Goal: Navigation & Orientation: Find specific page/section

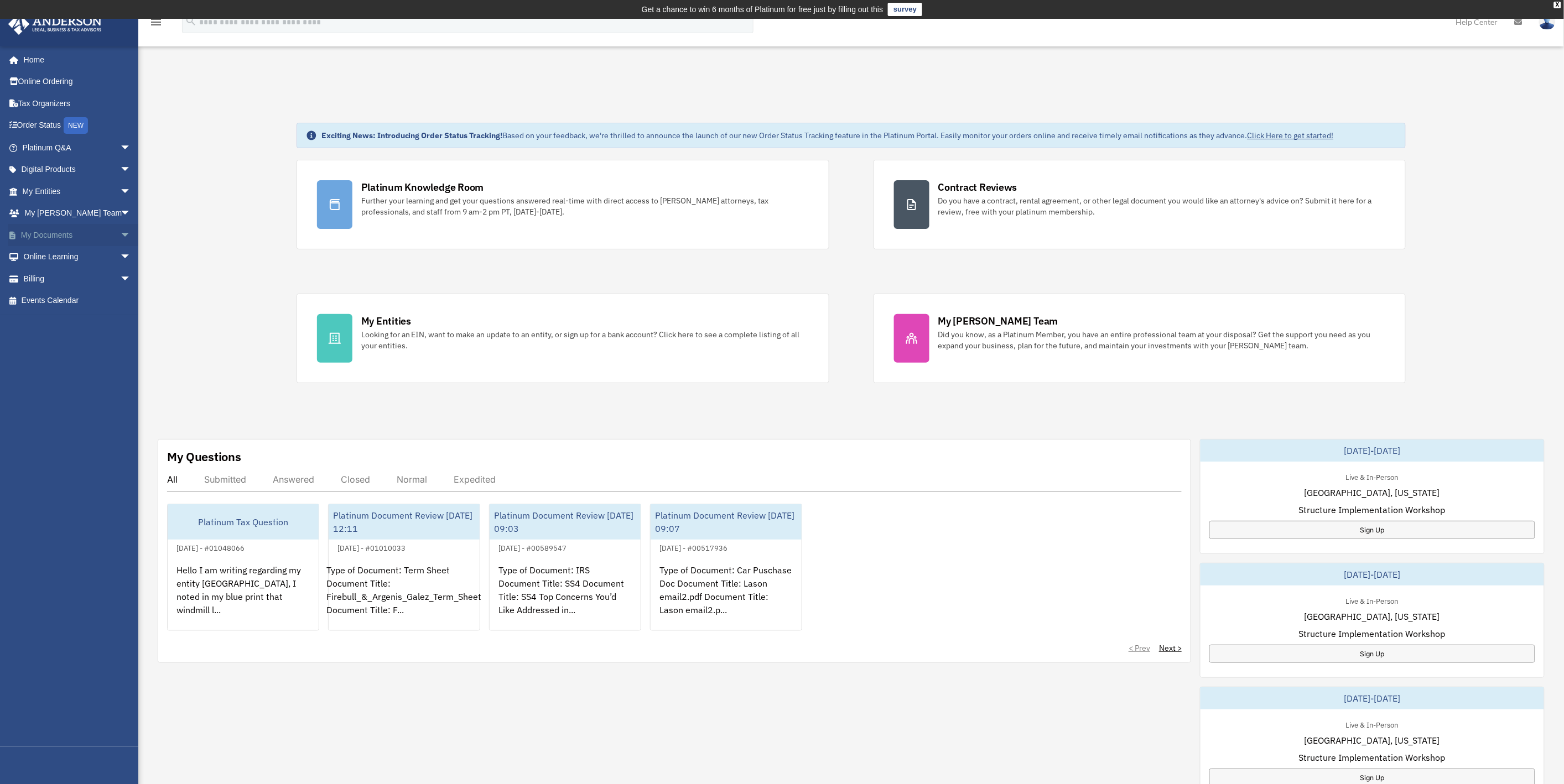
click at [50, 235] on link "My Documents arrow_drop_down" at bounding box center [78, 235] width 140 height 22
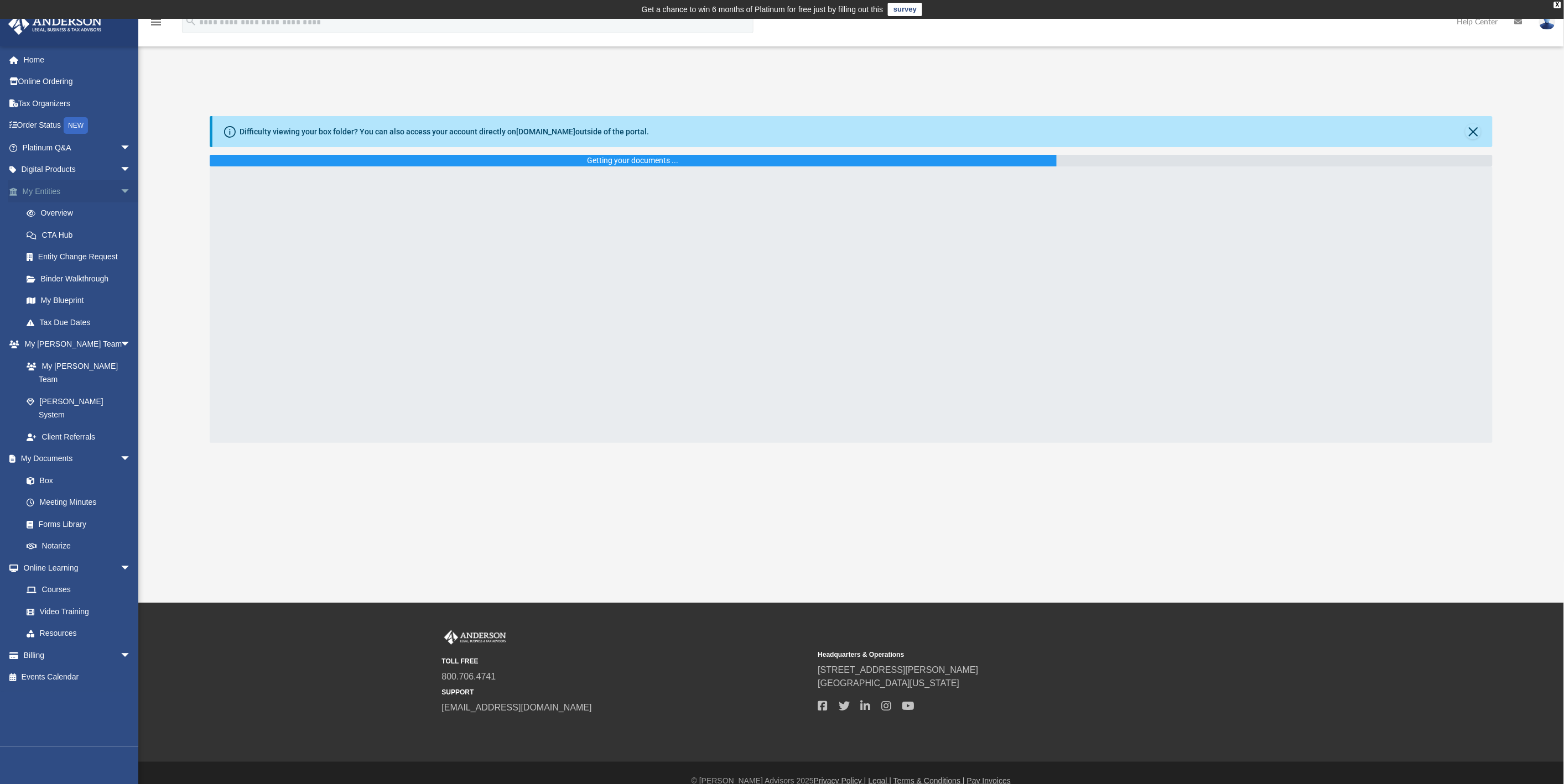
click at [29, 191] on link "My Entities arrow_drop_down" at bounding box center [78, 191] width 140 height 22
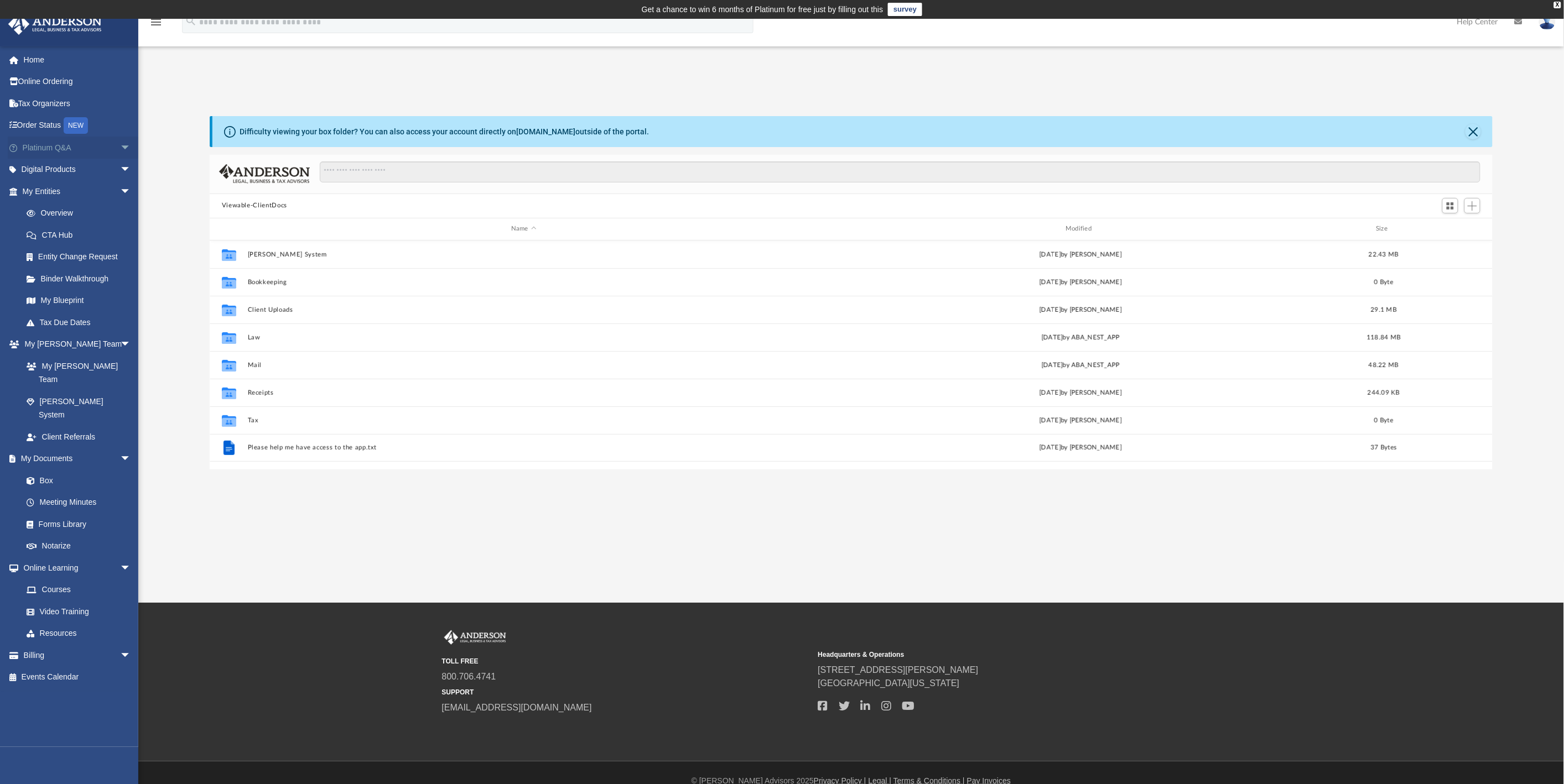
scroll to position [241, 1274]
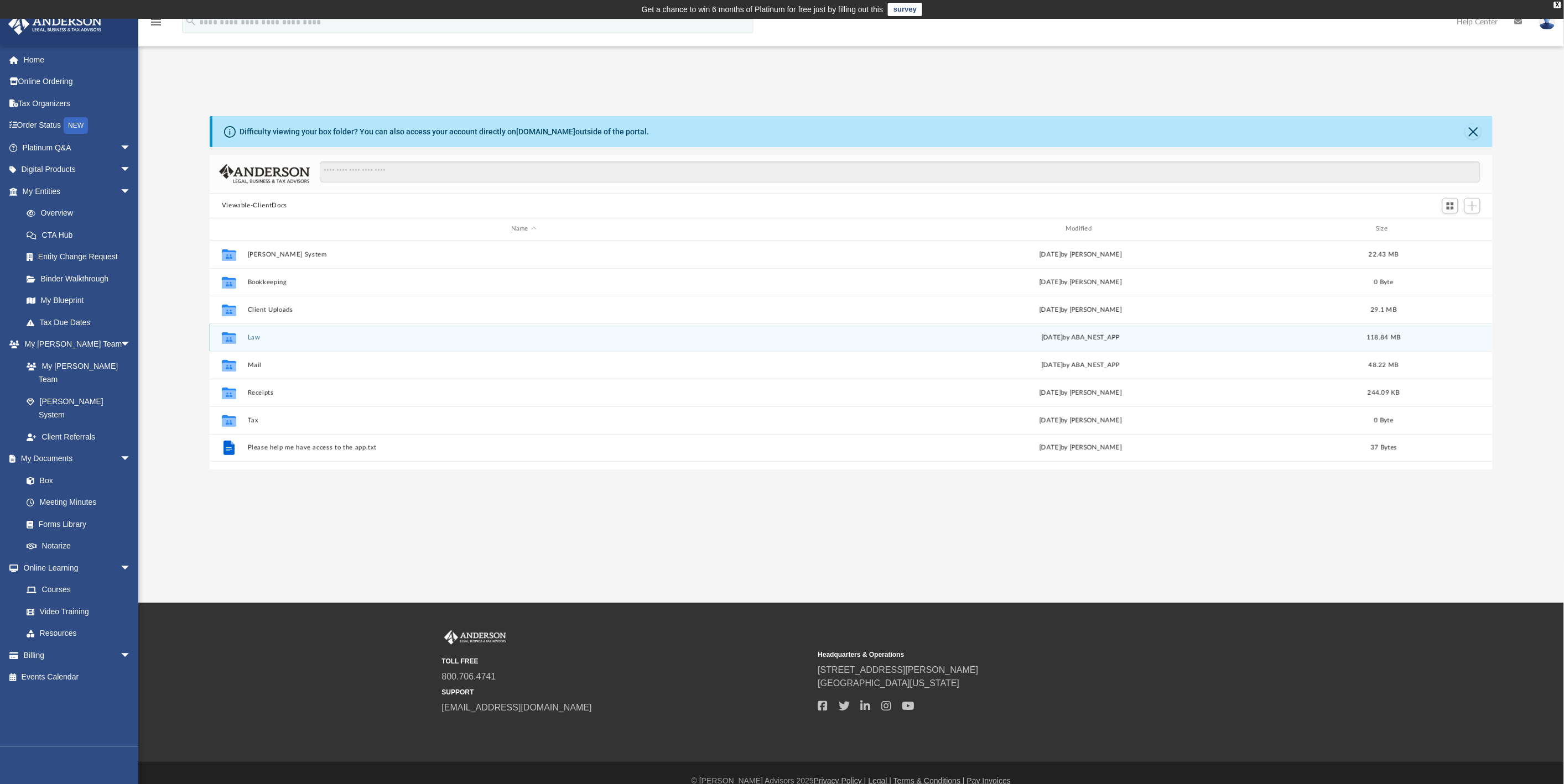
click at [253, 334] on button "Law" at bounding box center [523, 337] width 552 height 7
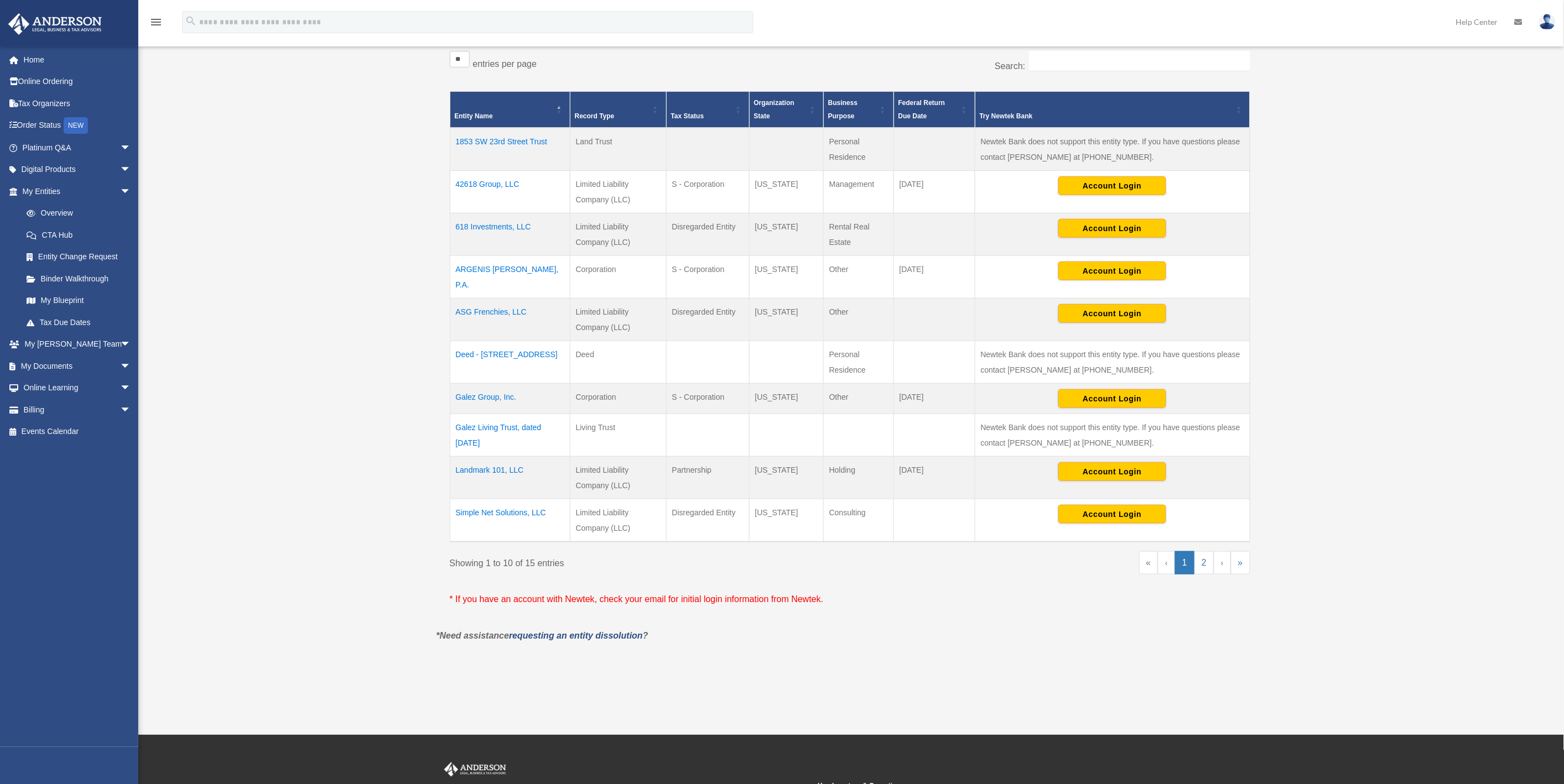
scroll to position [257, 0]
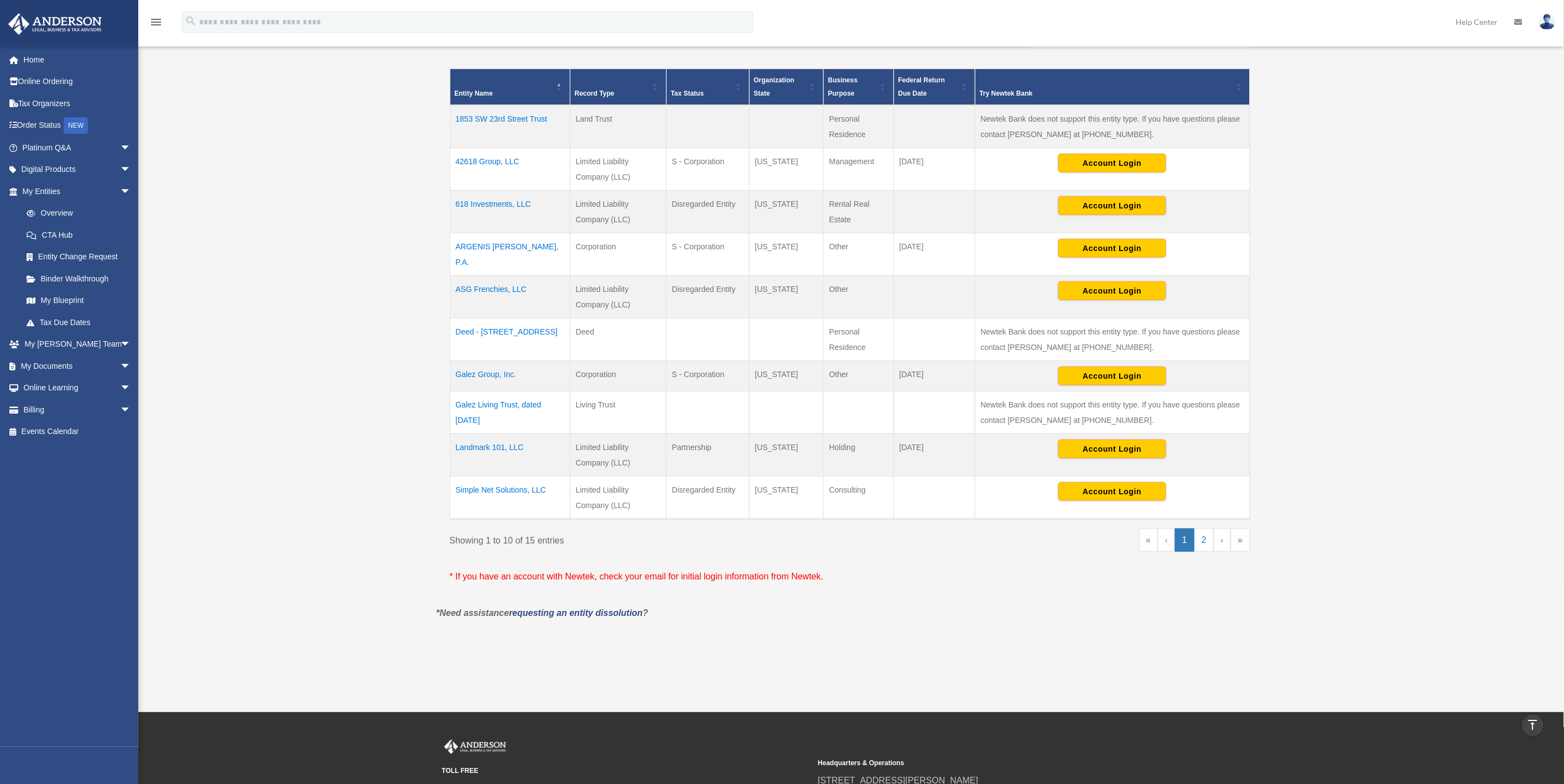
click at [489, 405] on td "Galez Living Trust, dated October 23, 2023" at bounding box center [510, 413] width 120 height 42
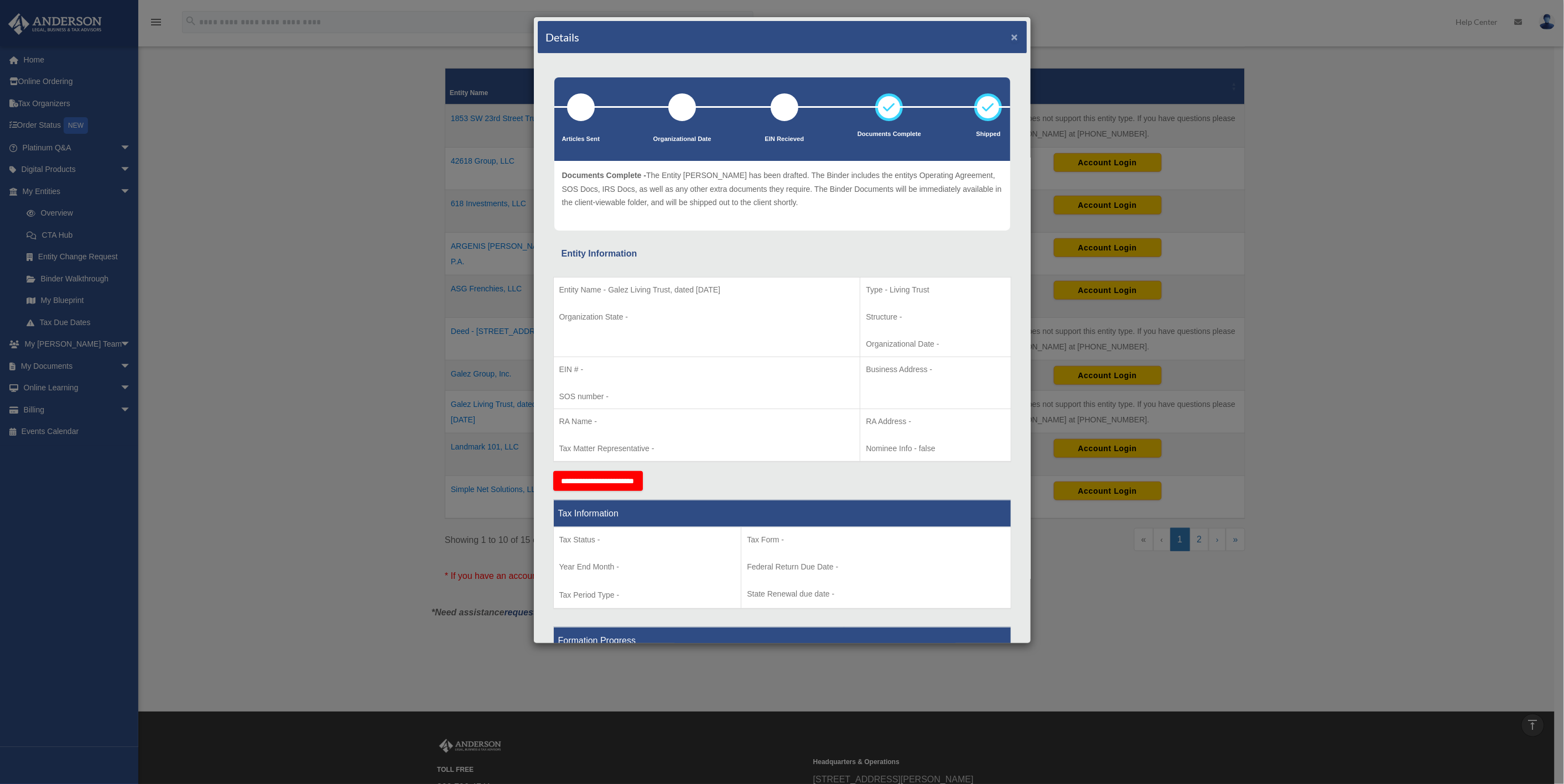
click at [1011, 35] on button "×" at bounding box center [1015, 36] width 7 height 12
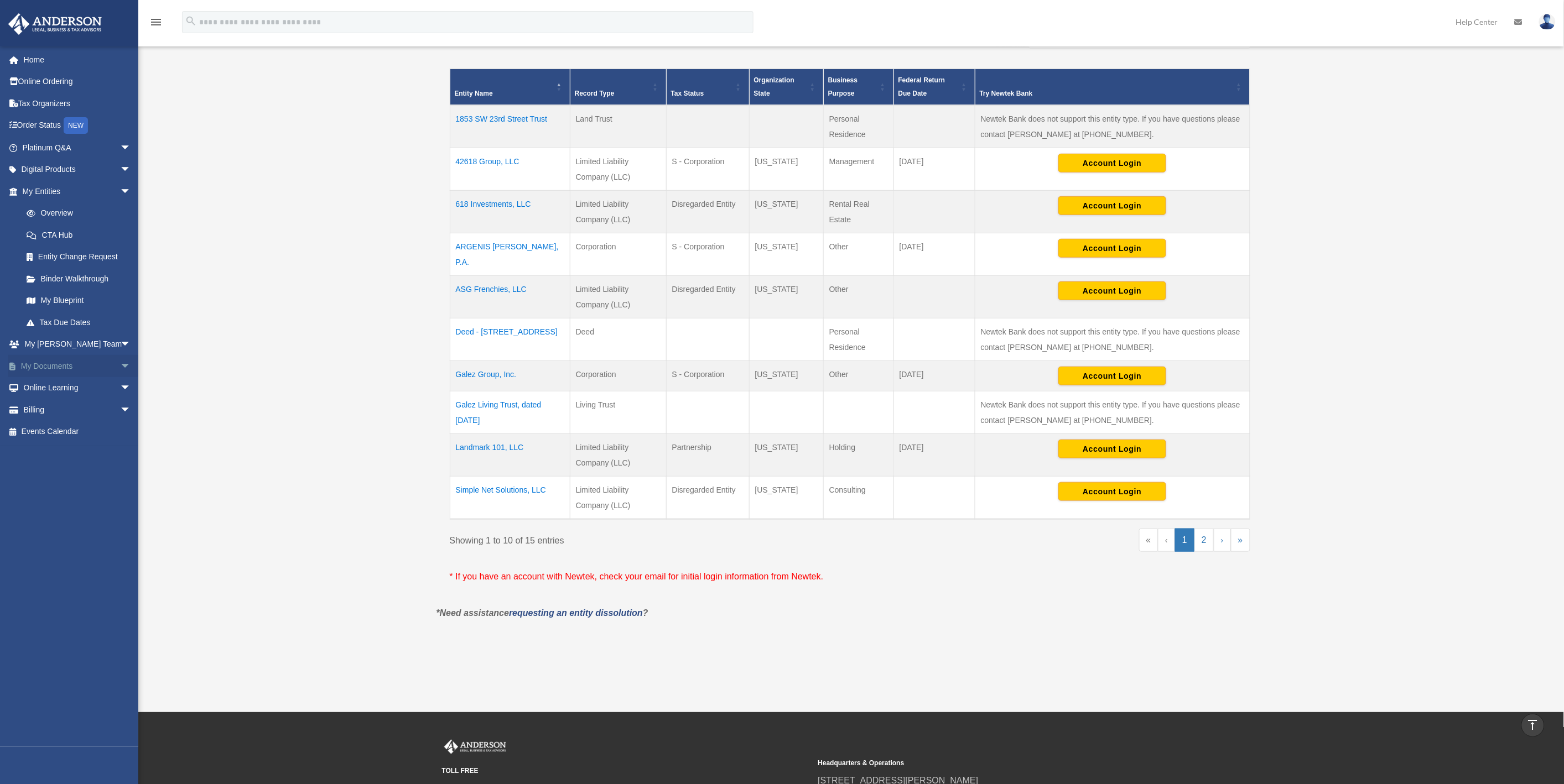
click at [53, 366] on link "My Documents arrow_drop_down" at bounding box center [78, 366] width 140 height 22
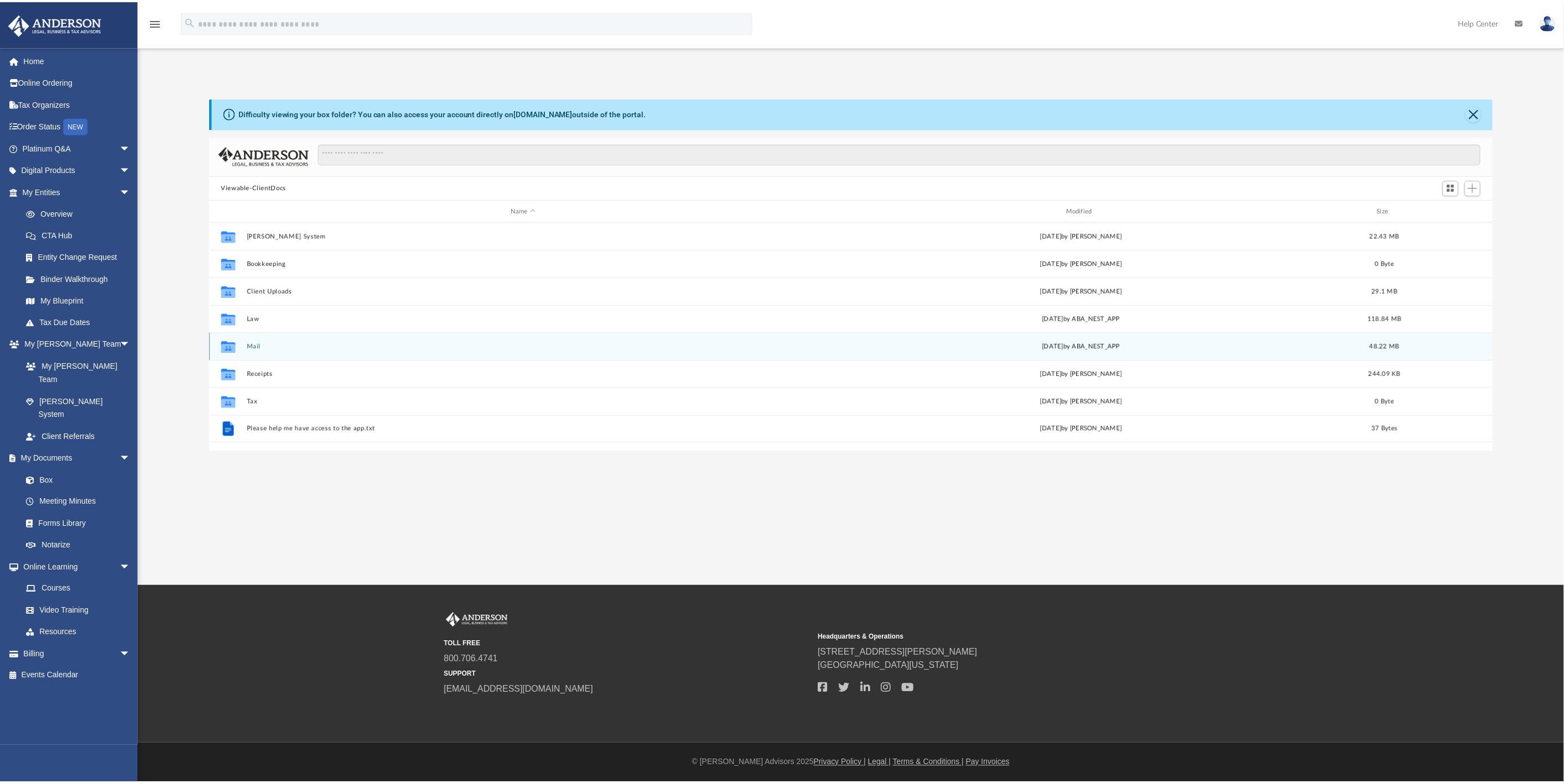
scroll to position [9, 9]
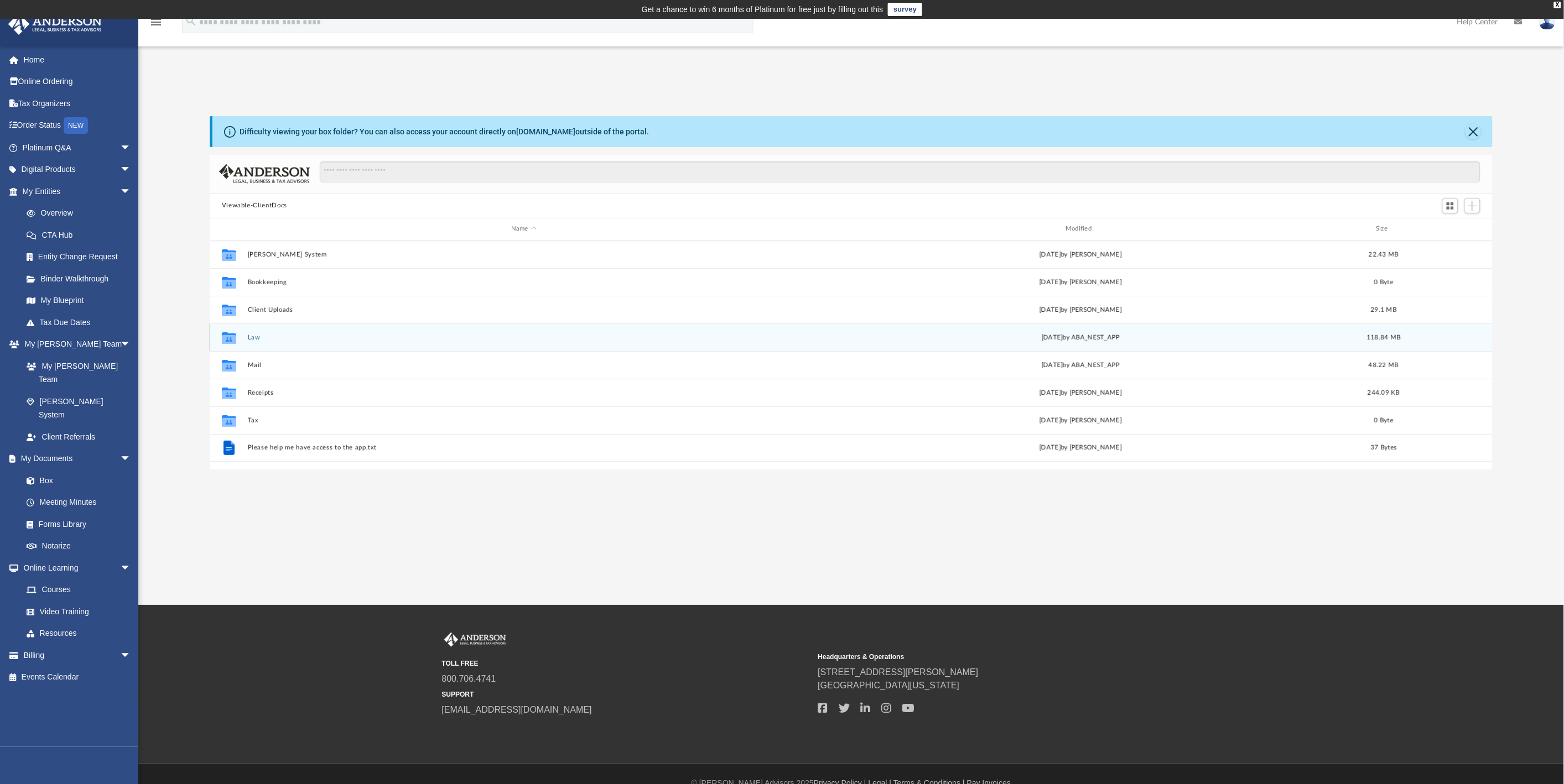
click at [262, 333] on div "Collaborated Folder Law Wed Jun 25 2025 by ABA_NEST_APP 118.84 MB" at bounding box center [851, 337] width 1284 height 28
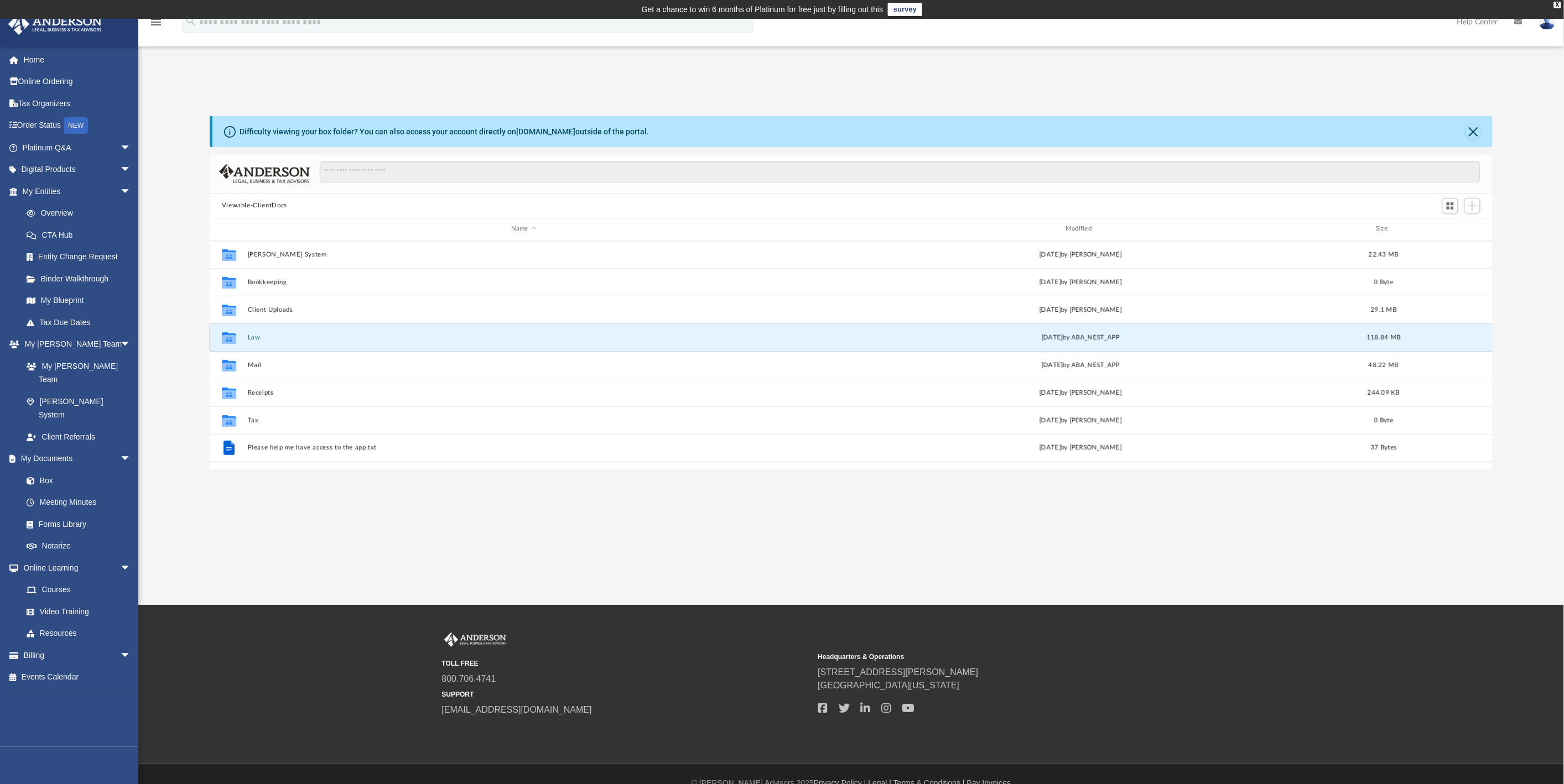
click at [254, 336] on button "Law" at bounding box center [523, 337] width 552 height 7
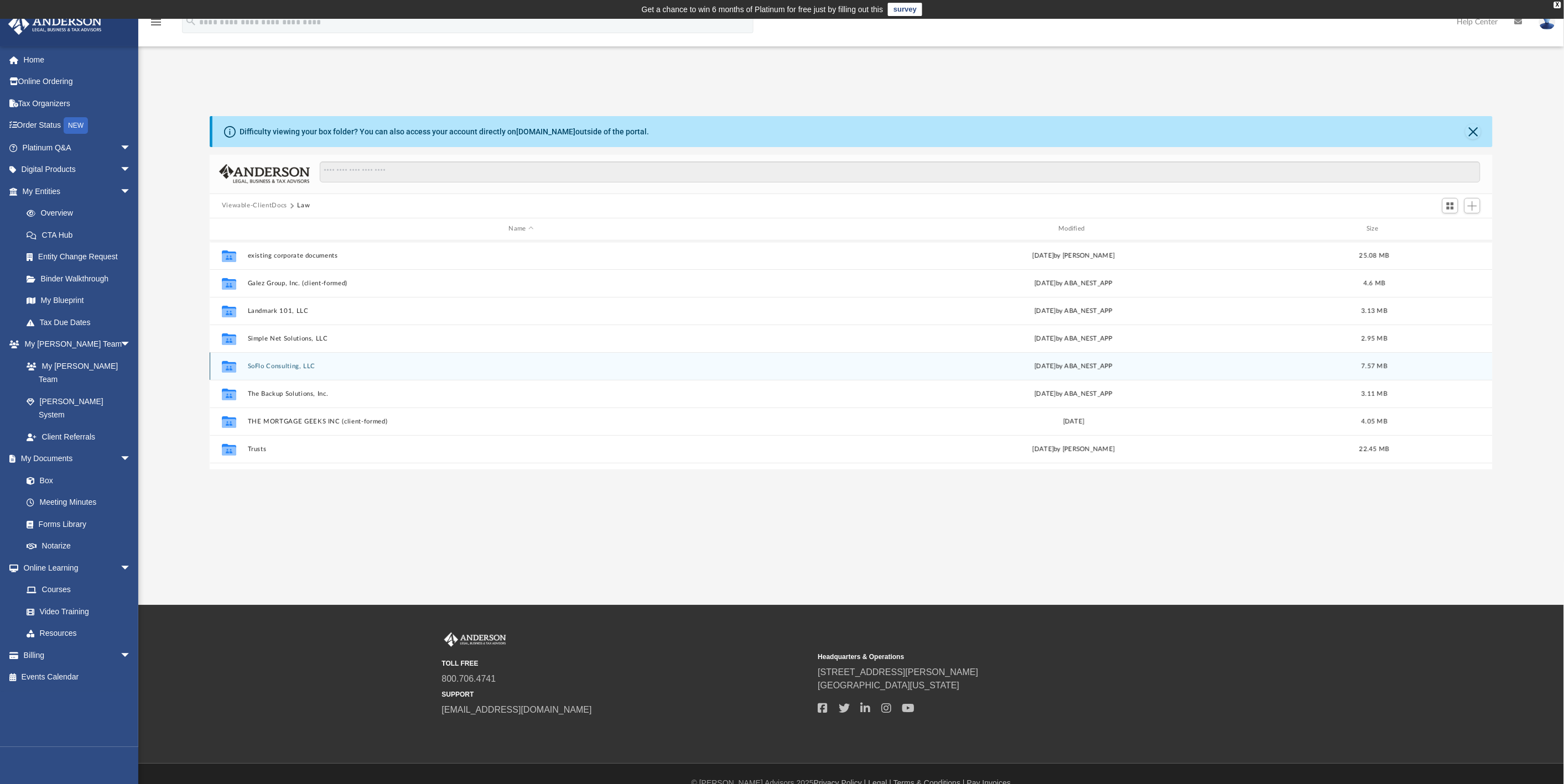
scroll to position [158, 0]
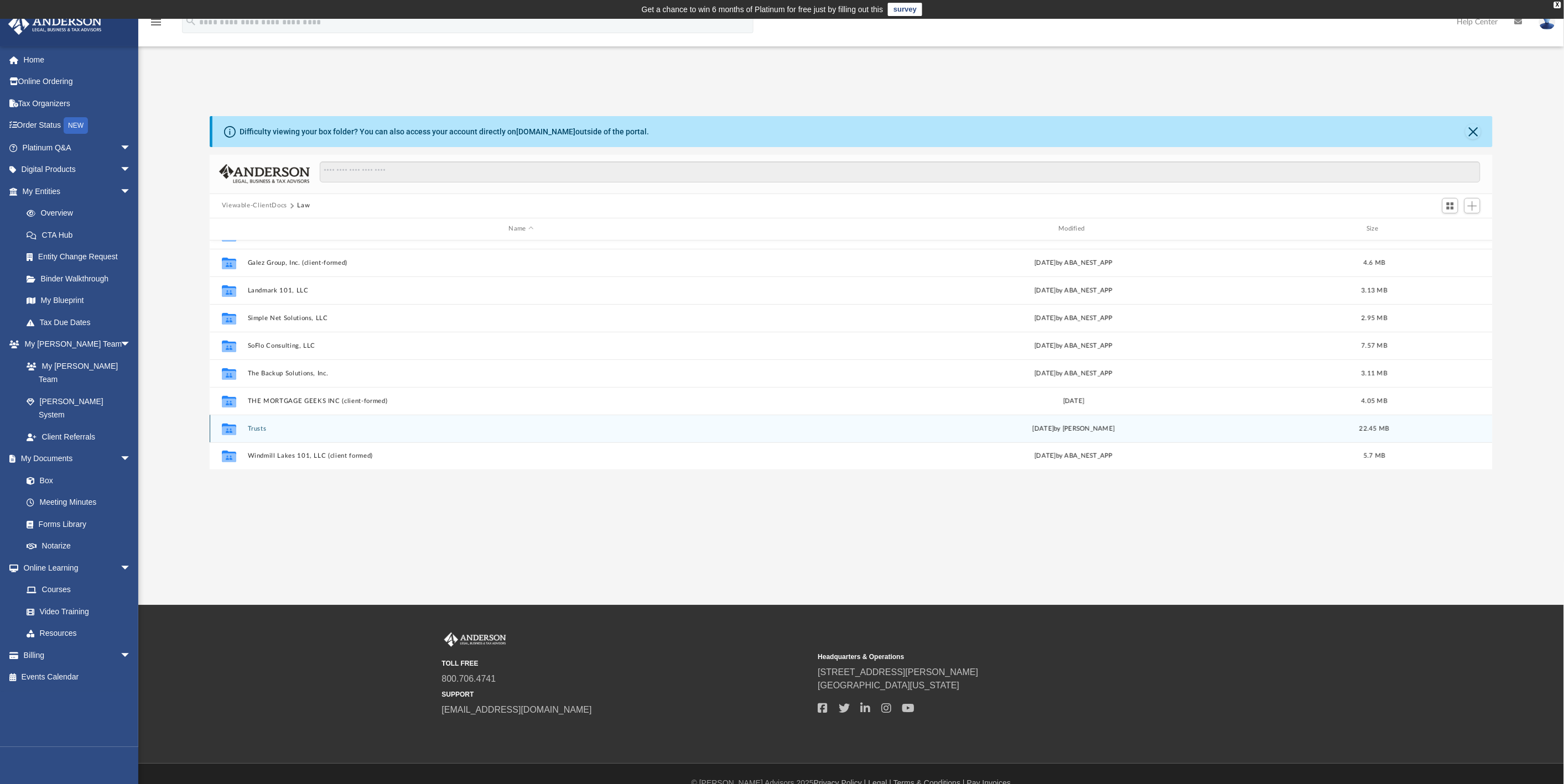
click at [259, 433] on div "Collaborated Folder Trusts Mon Mar 24 2025 by Amanda Wynalda 22.45 MB" at bounding box center [851, 428] width 1284 height 28
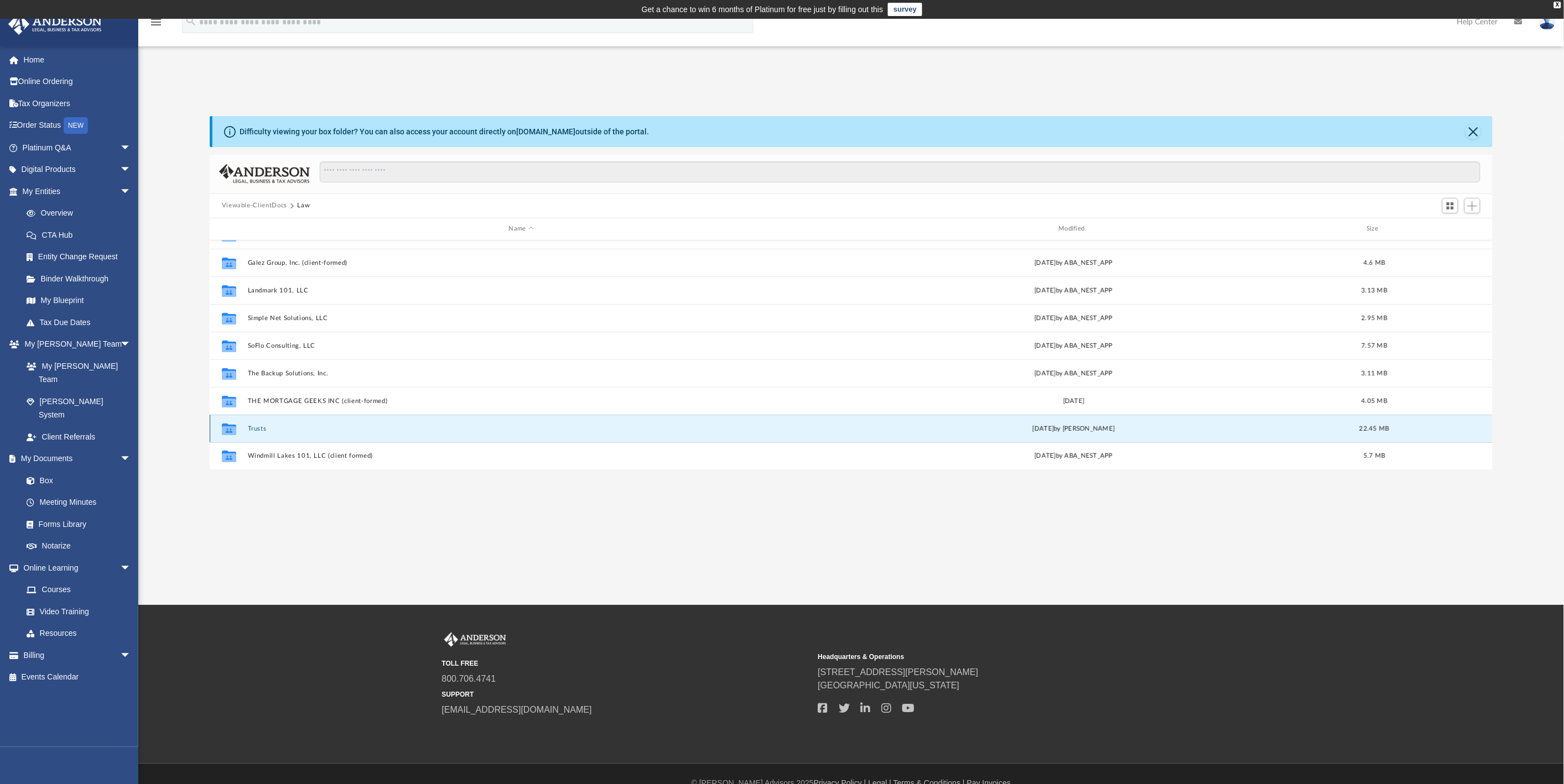
click at [259, 427] on button "Trusts" at bounding box center [521, 429] width 548 height 7
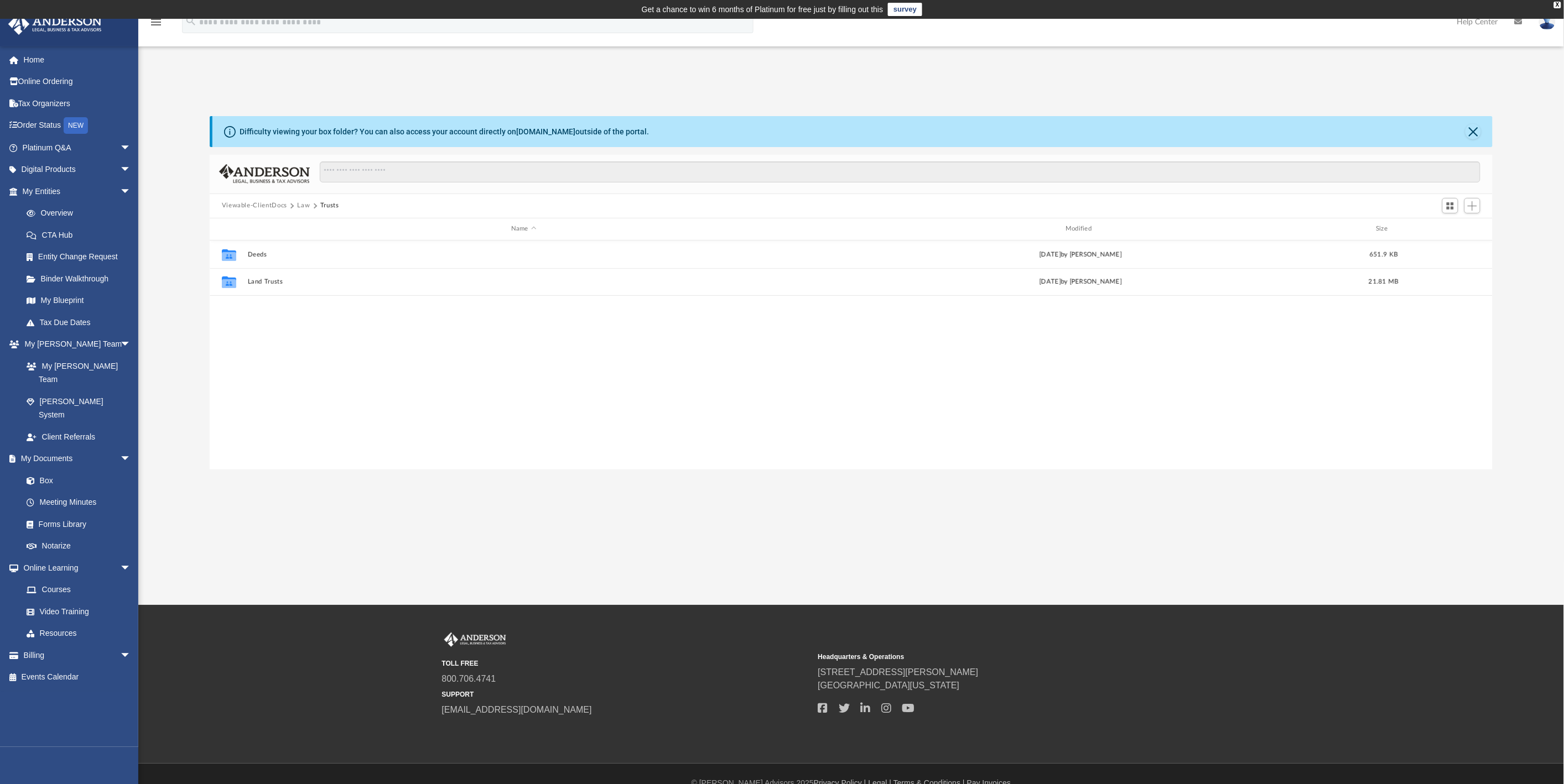
click at [303, 203] on button "Law" at bounding box center [303, 206] width 13 height 10
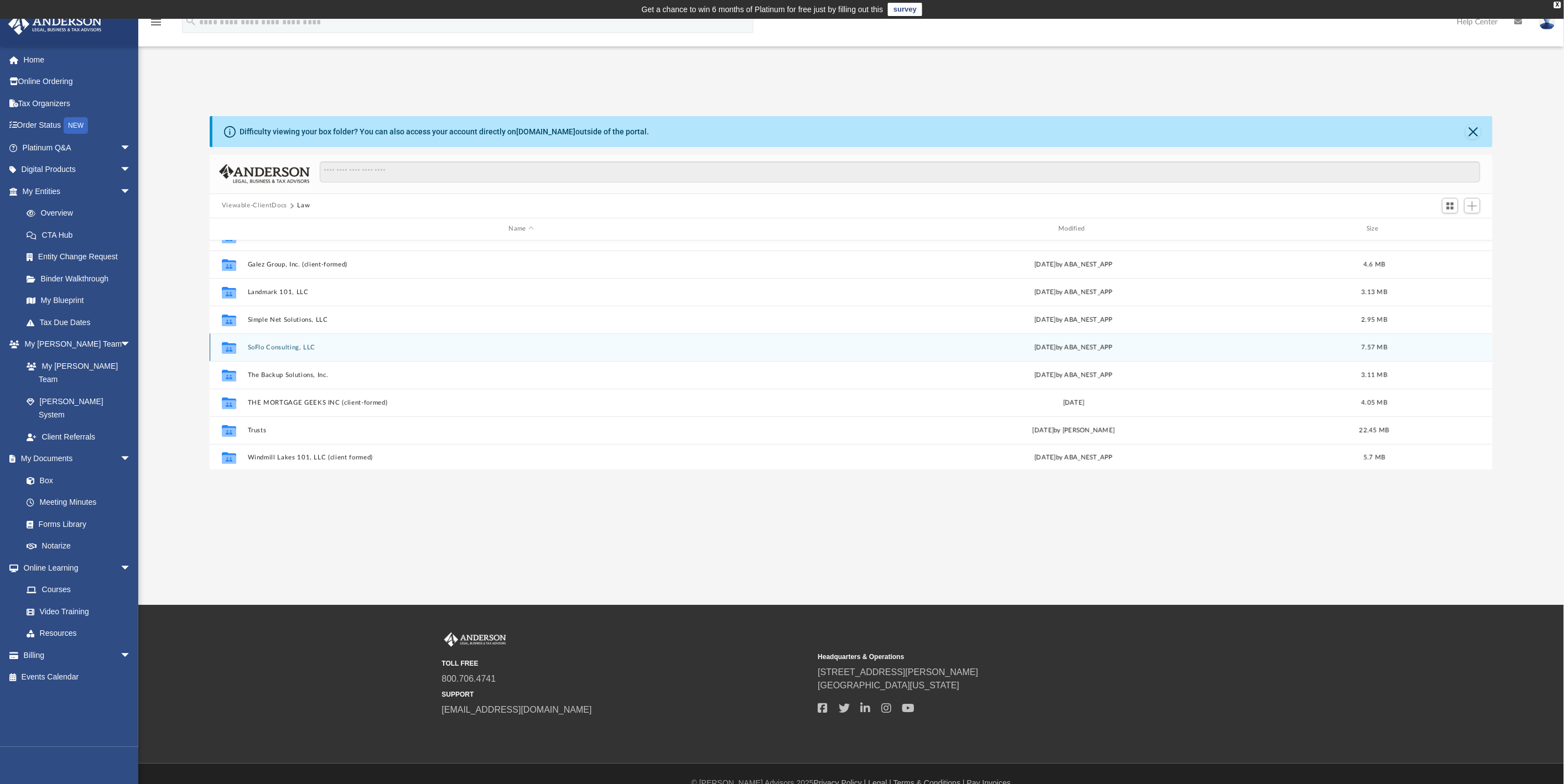
scroll to position [158, 0]
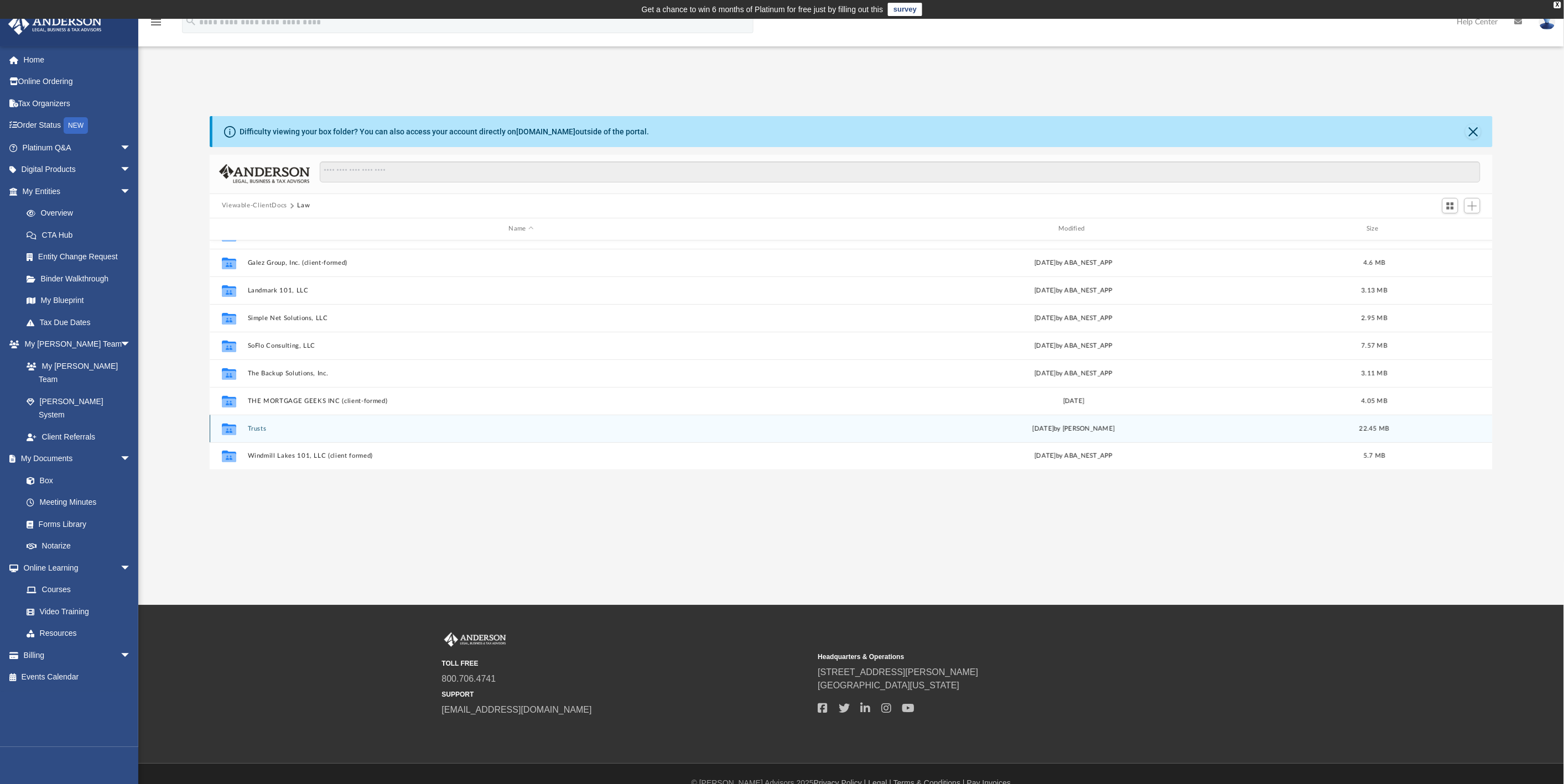
click at [253, 427] on button "Trusts" at bounding box center [521, 429] width 548 height 7
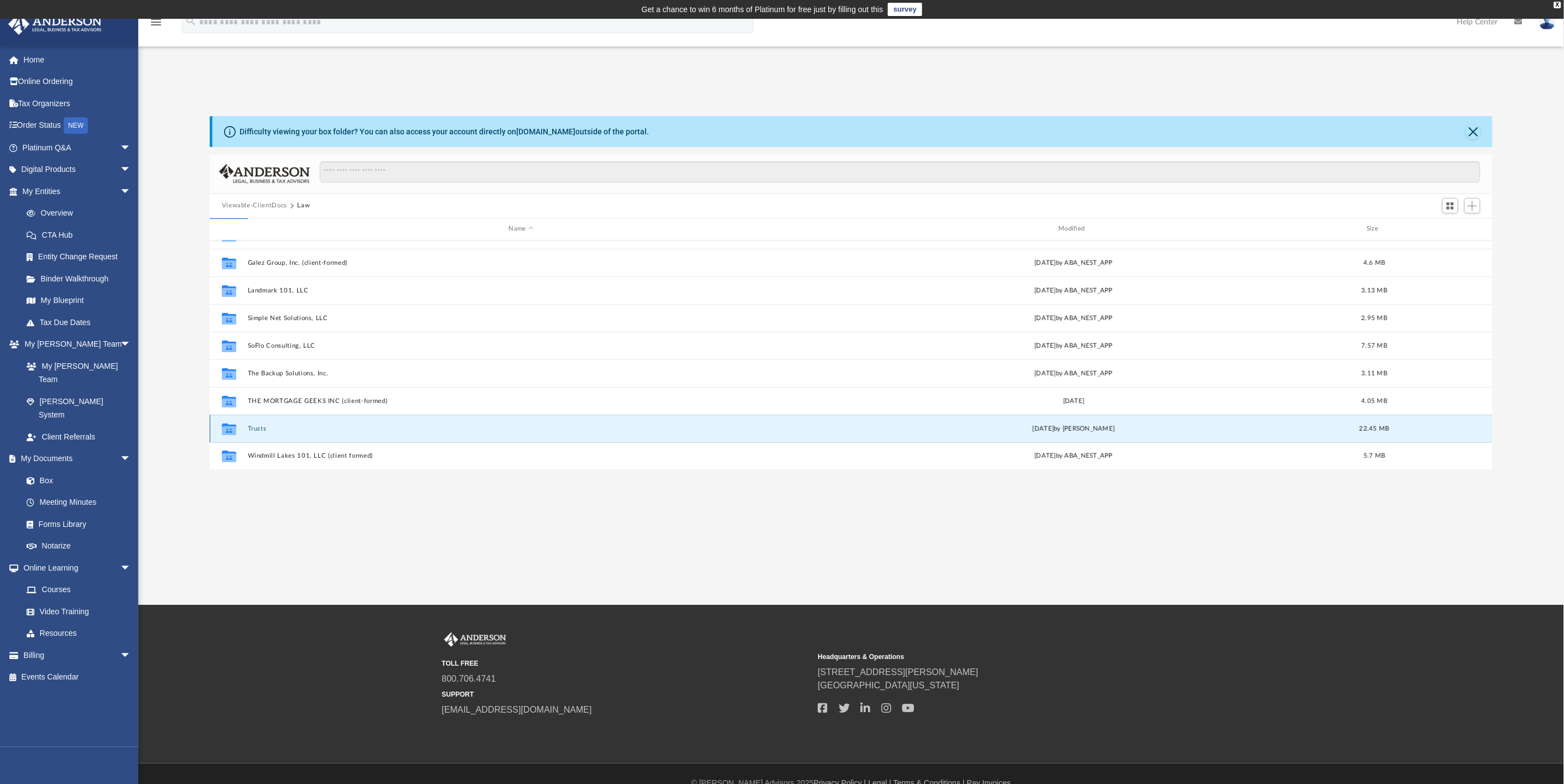
scroll to position [0, 0]
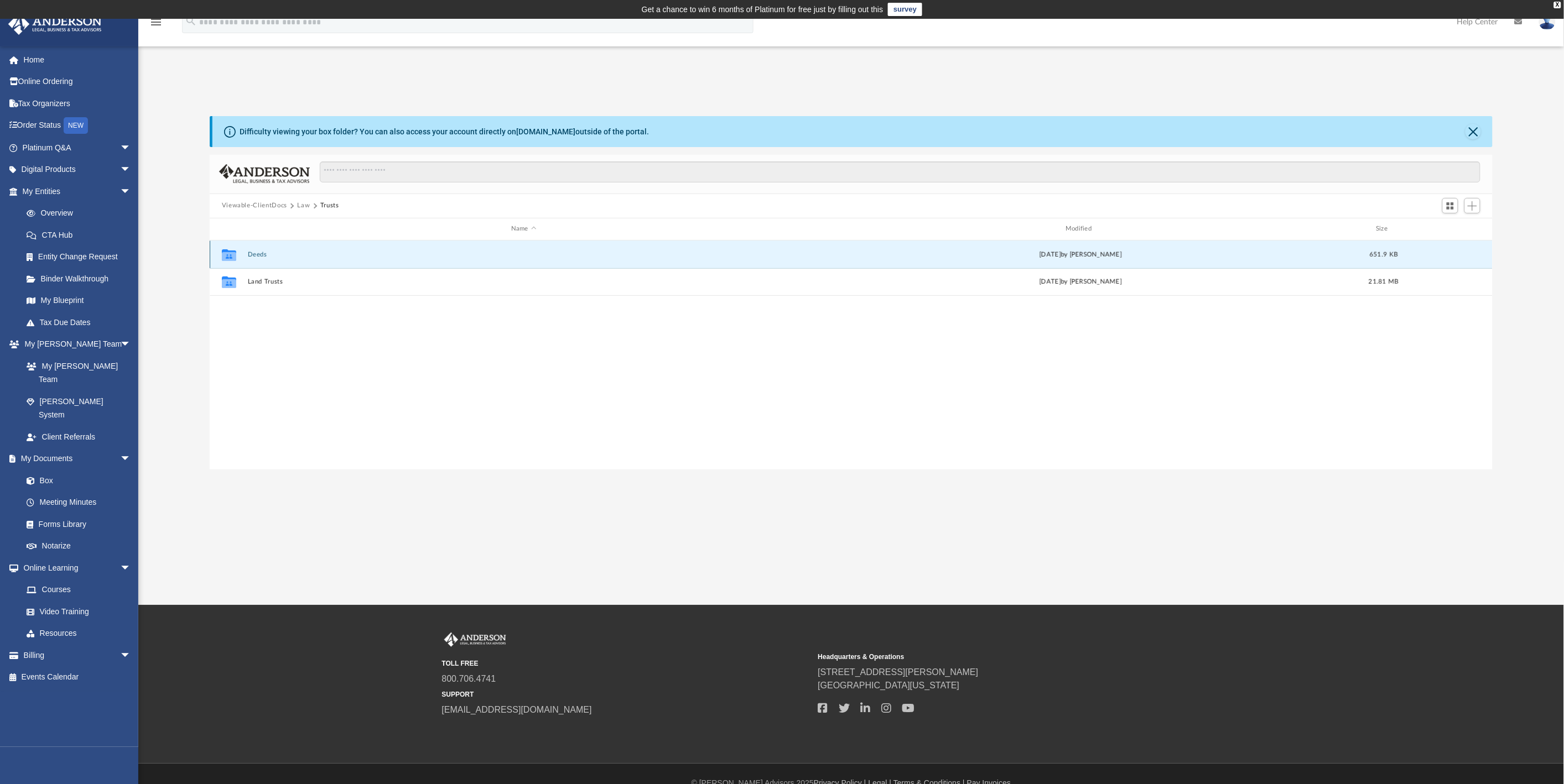
click at [251, 255] on button "Deeds" at bounding box center [523, 255] width 552 height 7
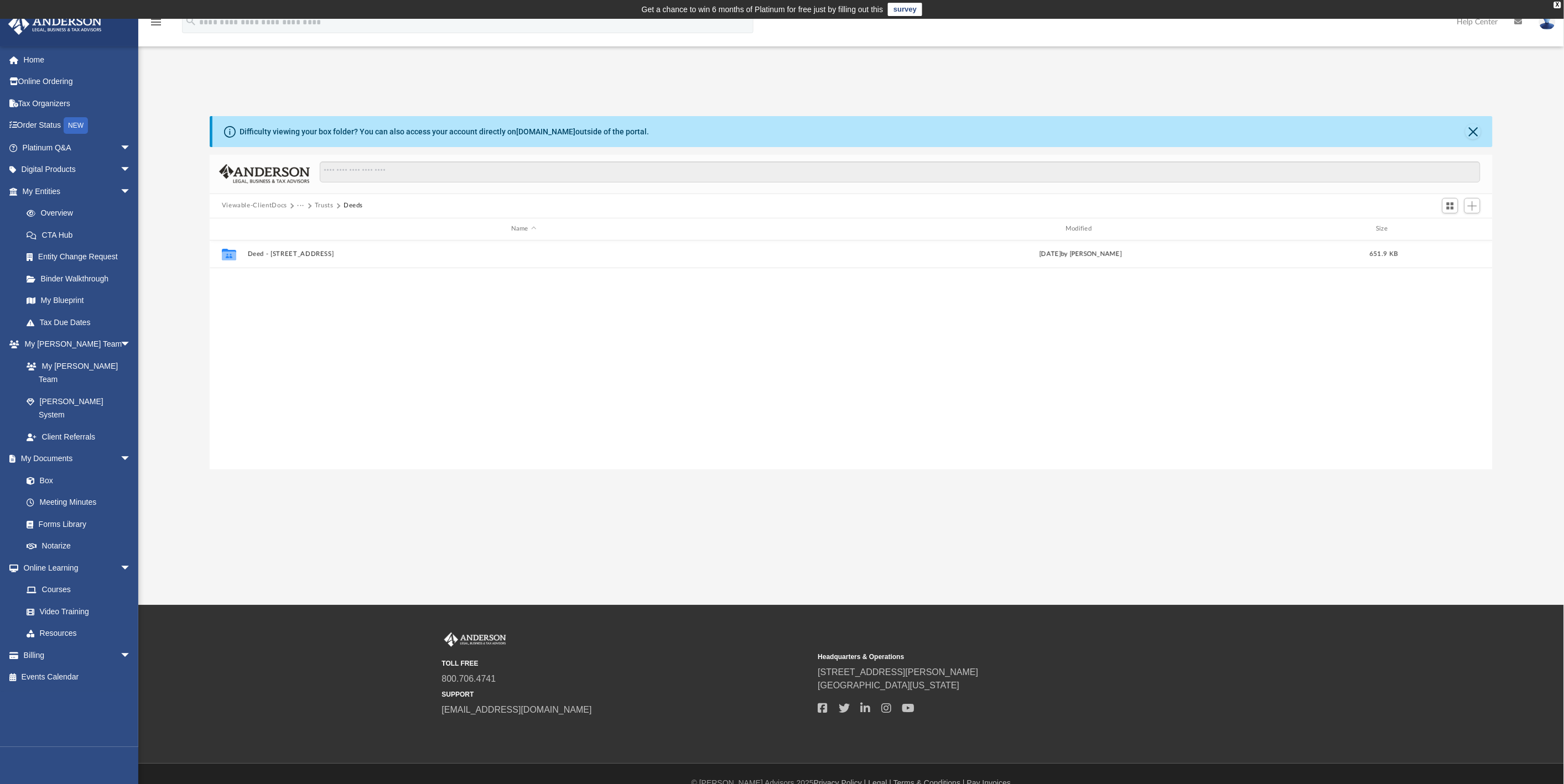
click at [316, 208] on button "Trusts" at bounding box center [324, 206] width 19 height 10
click at [300, 205] on button "Law" at bounding box center [303, 206] width 13 height 10
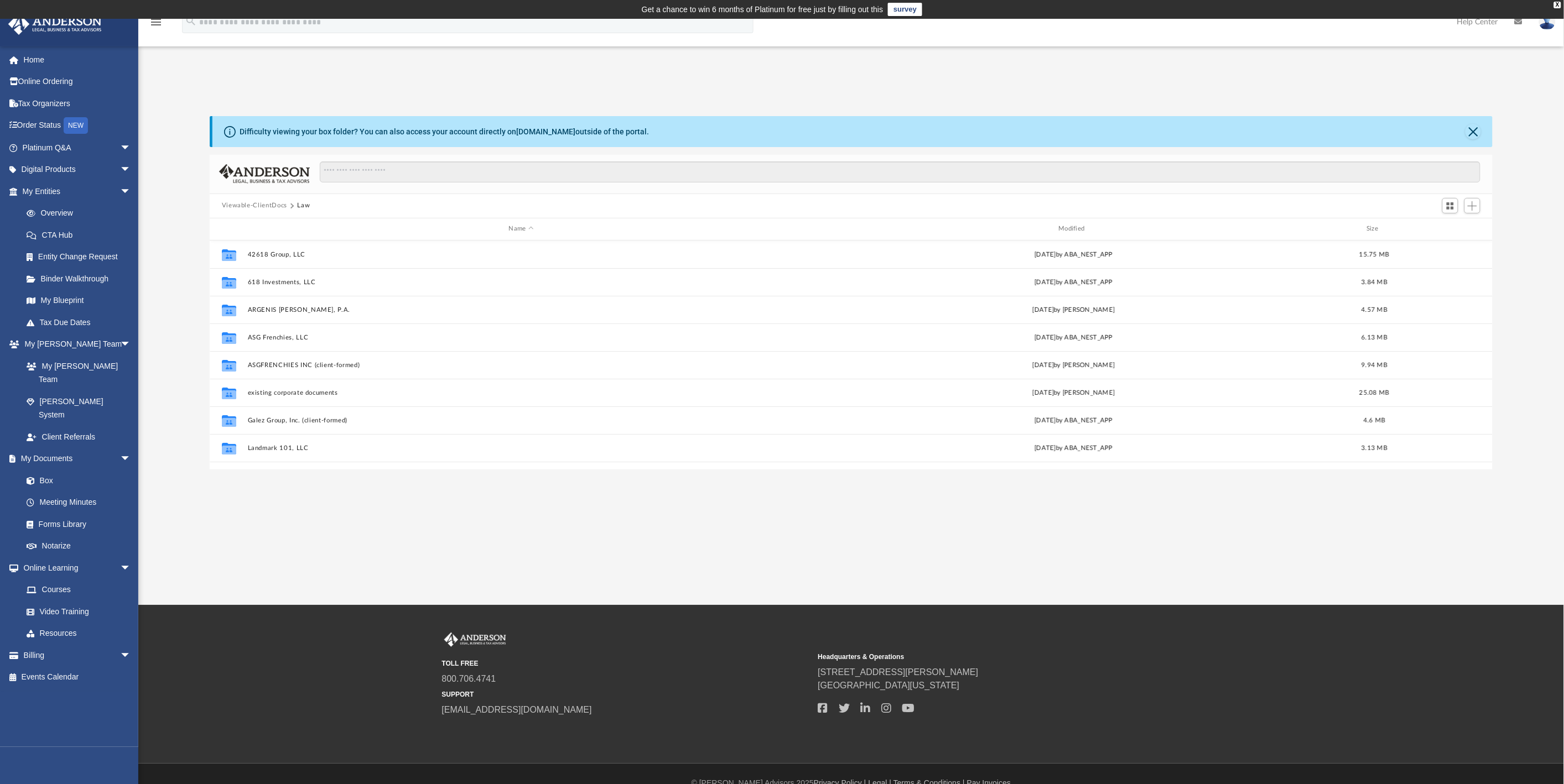
click at [256, 206] on button "Viewable-ClientDocs" at bounding box center [254, 206] width 66 height 10
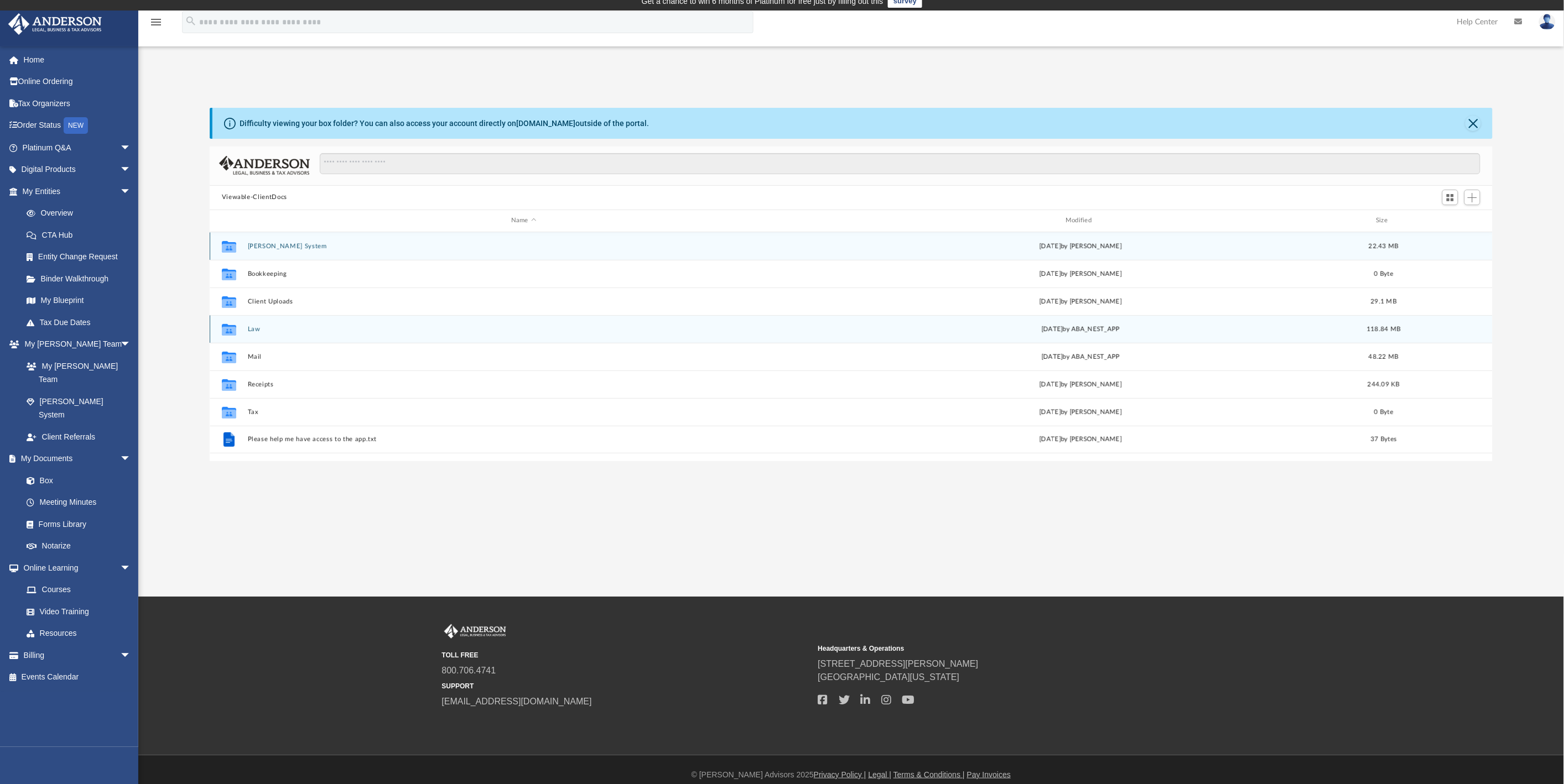
scroll to position [18, 0]
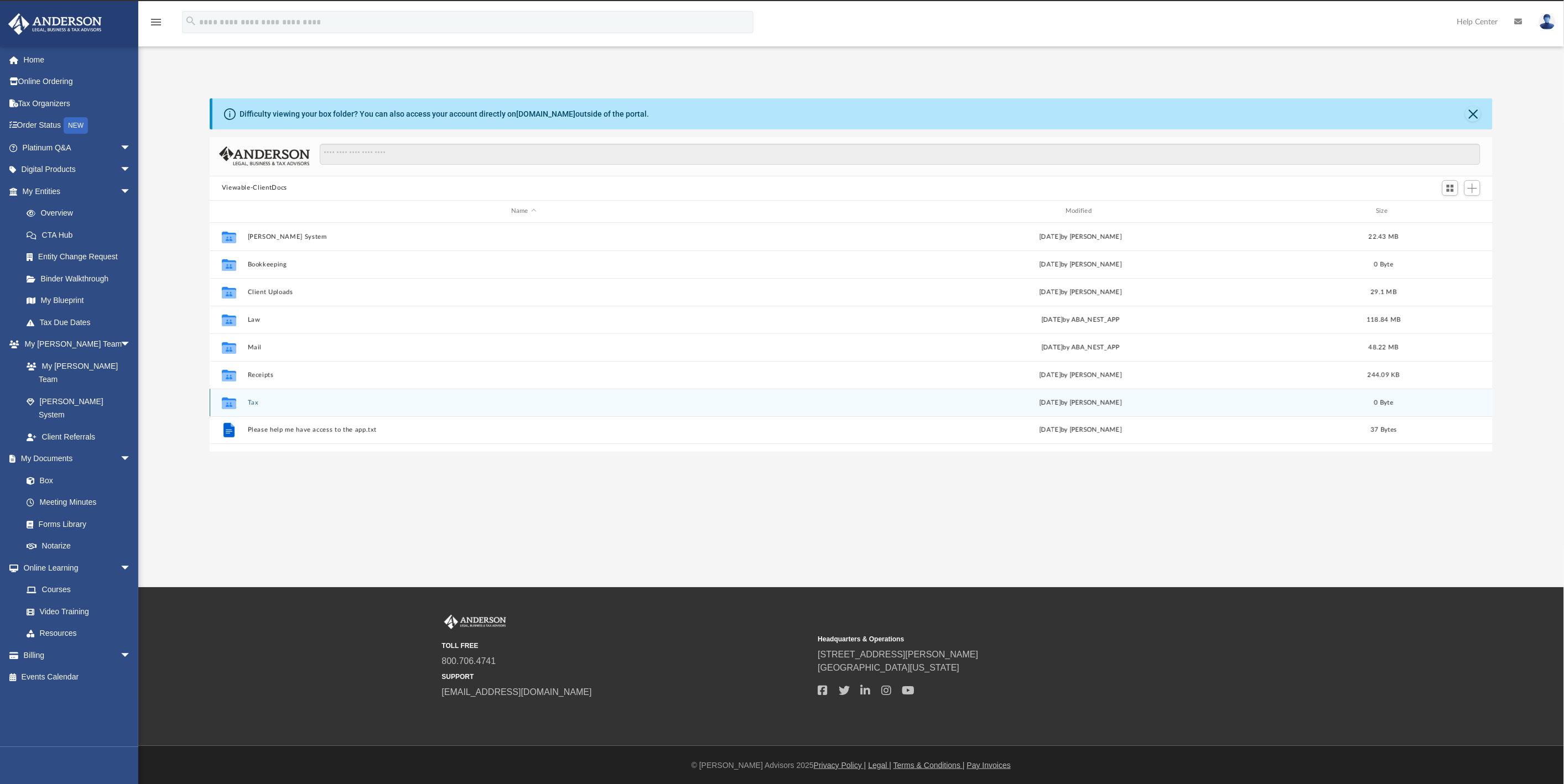
click at [250, 402] on button "Tax" at bounding box center [523, 403] width 552 height 7
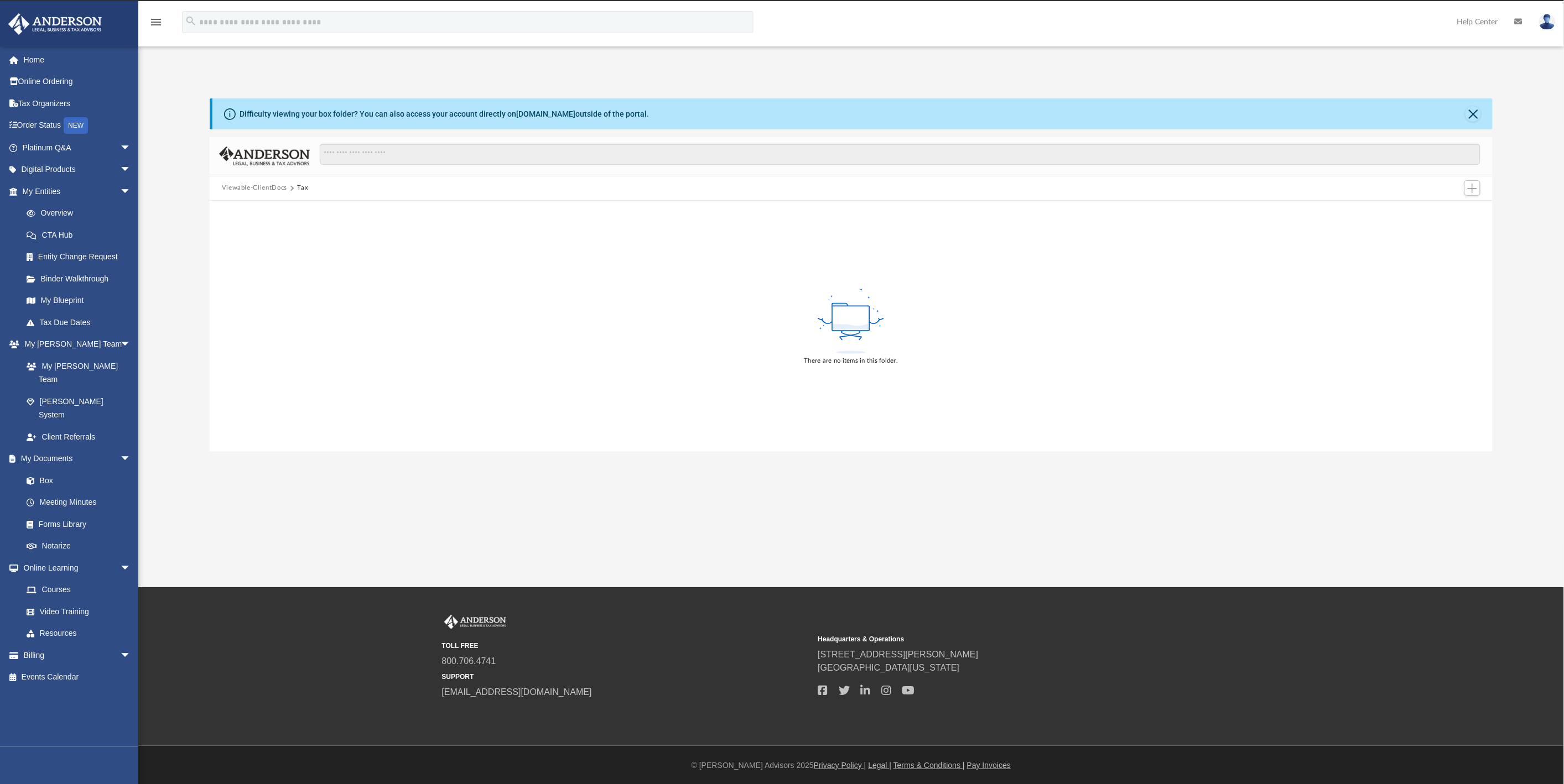
click at [260, 187] on button "Viewable-ClientDocs" at bounding box center [254, 188] width 66 height 10
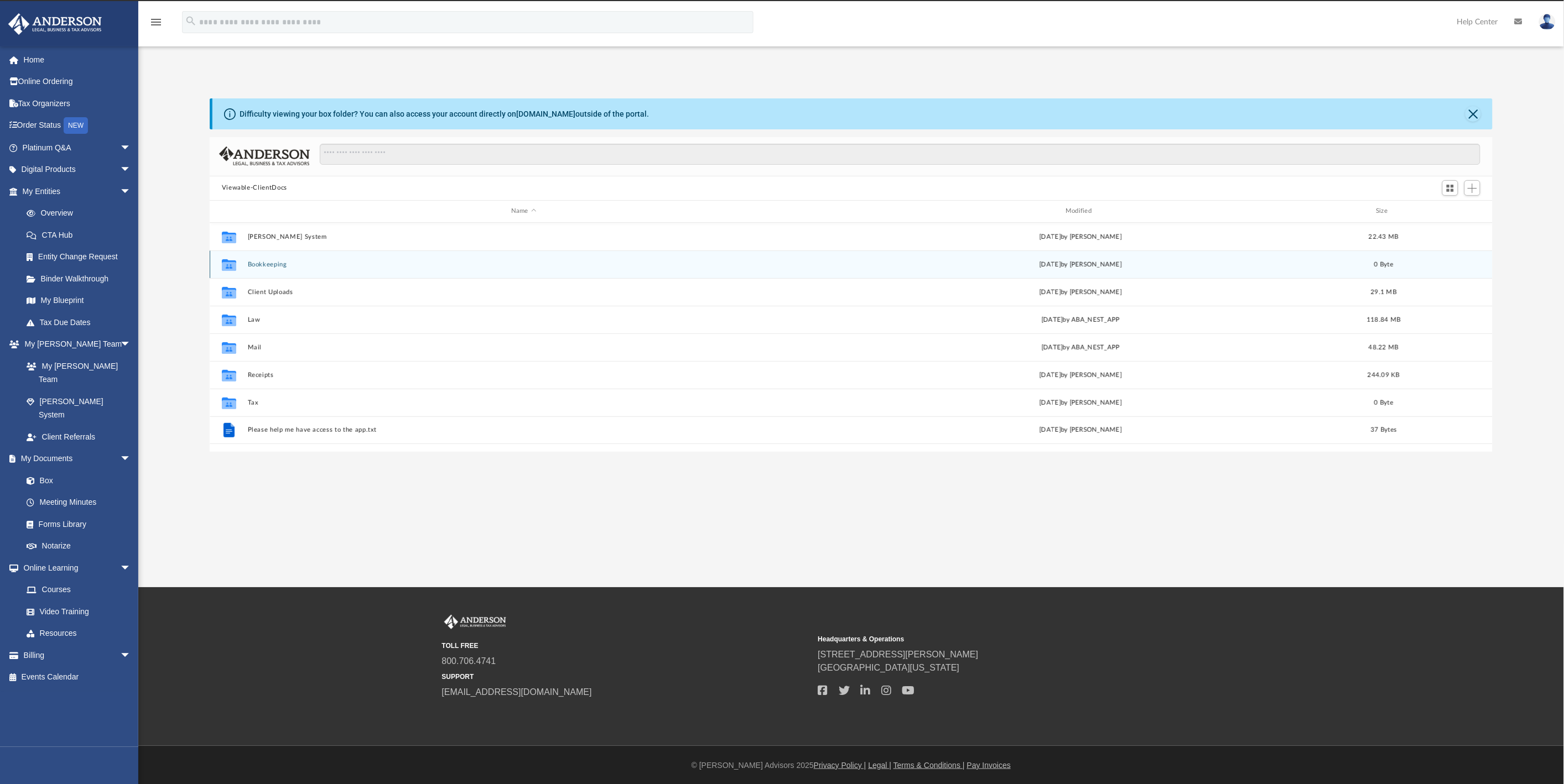
scroll to position [241, 1274]
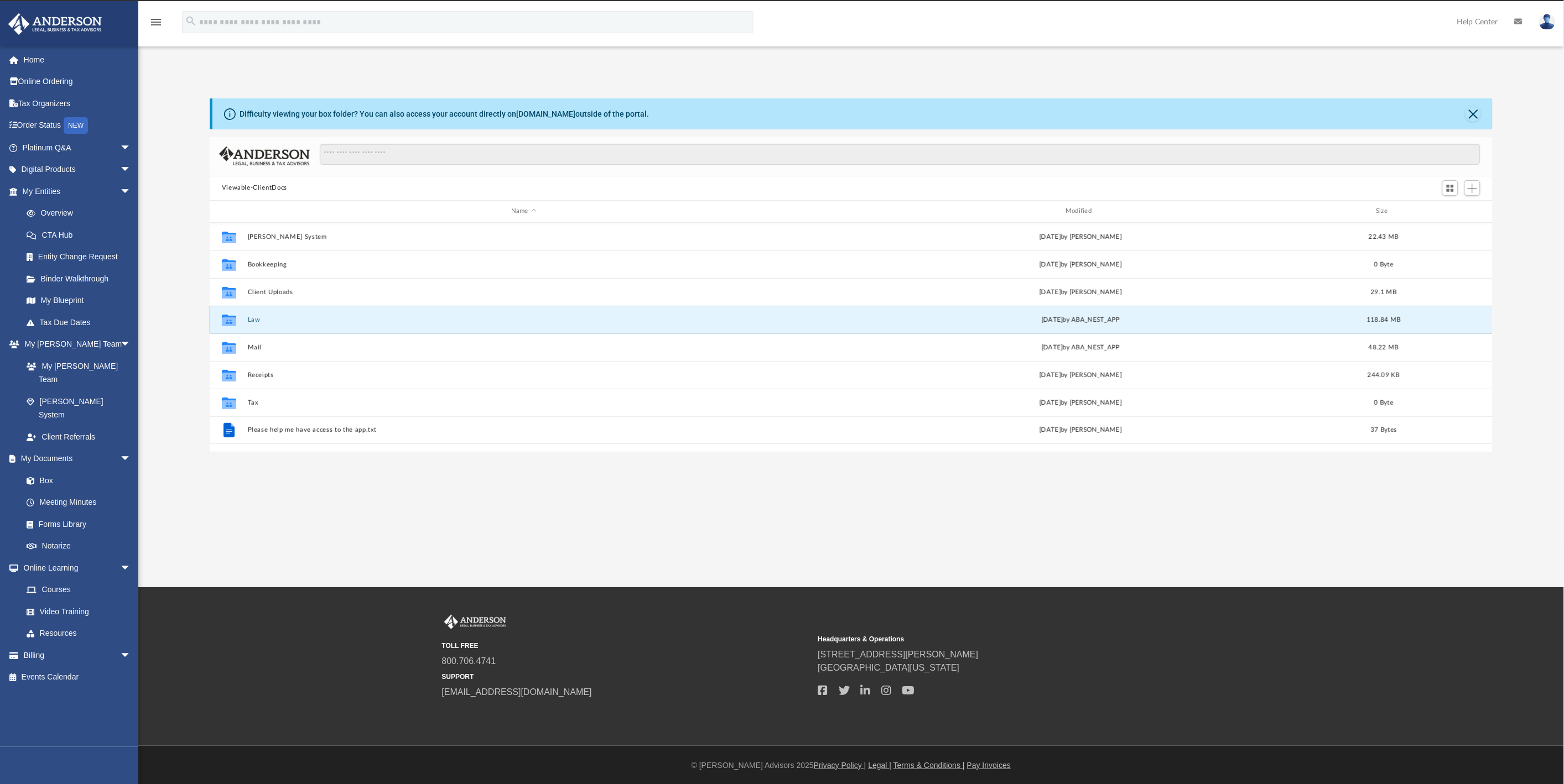
click at [251, 317] on button "Law" at bounding box center [523, 320] width 552 height 7
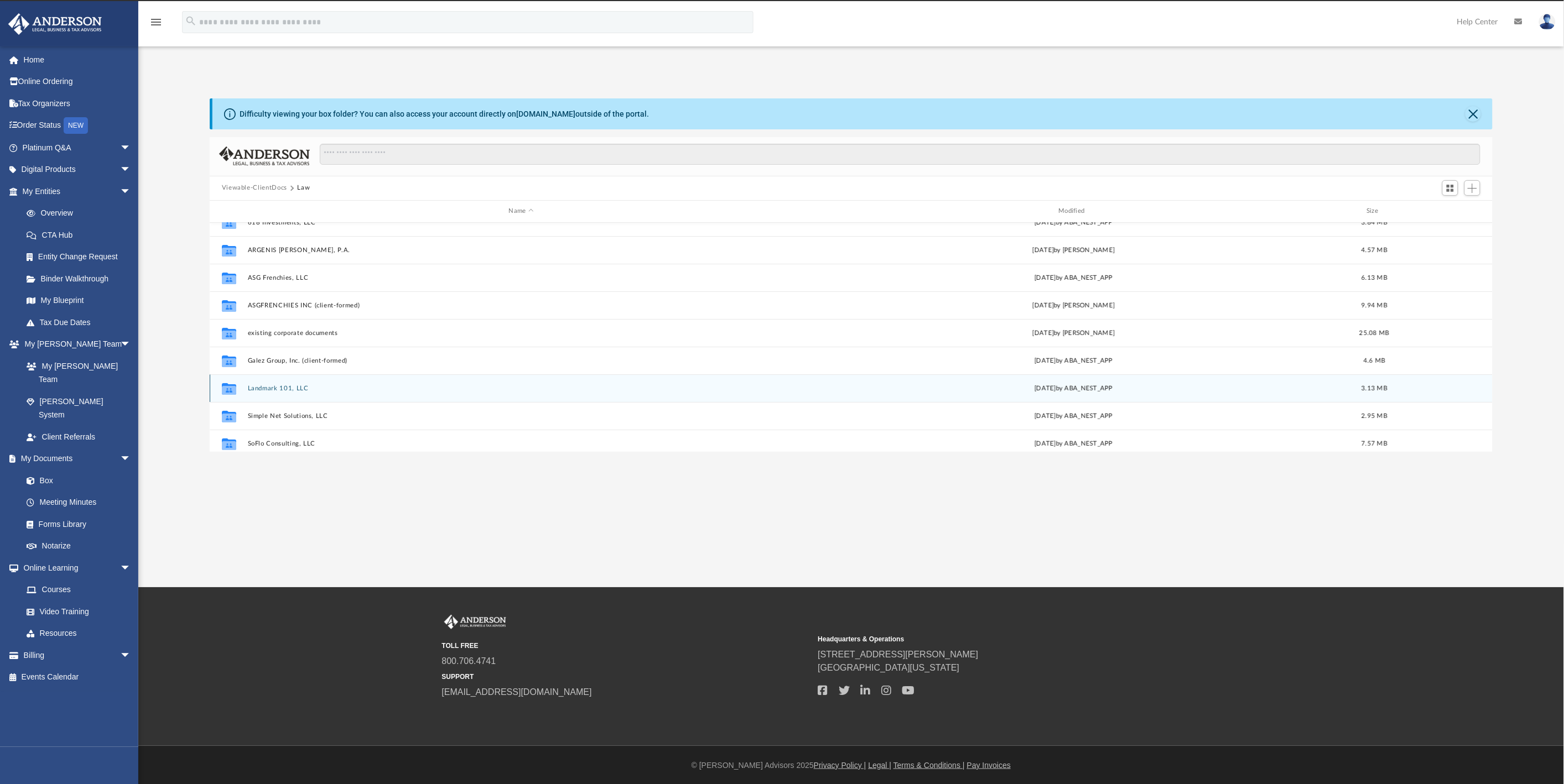
scroll to position [35, 0]
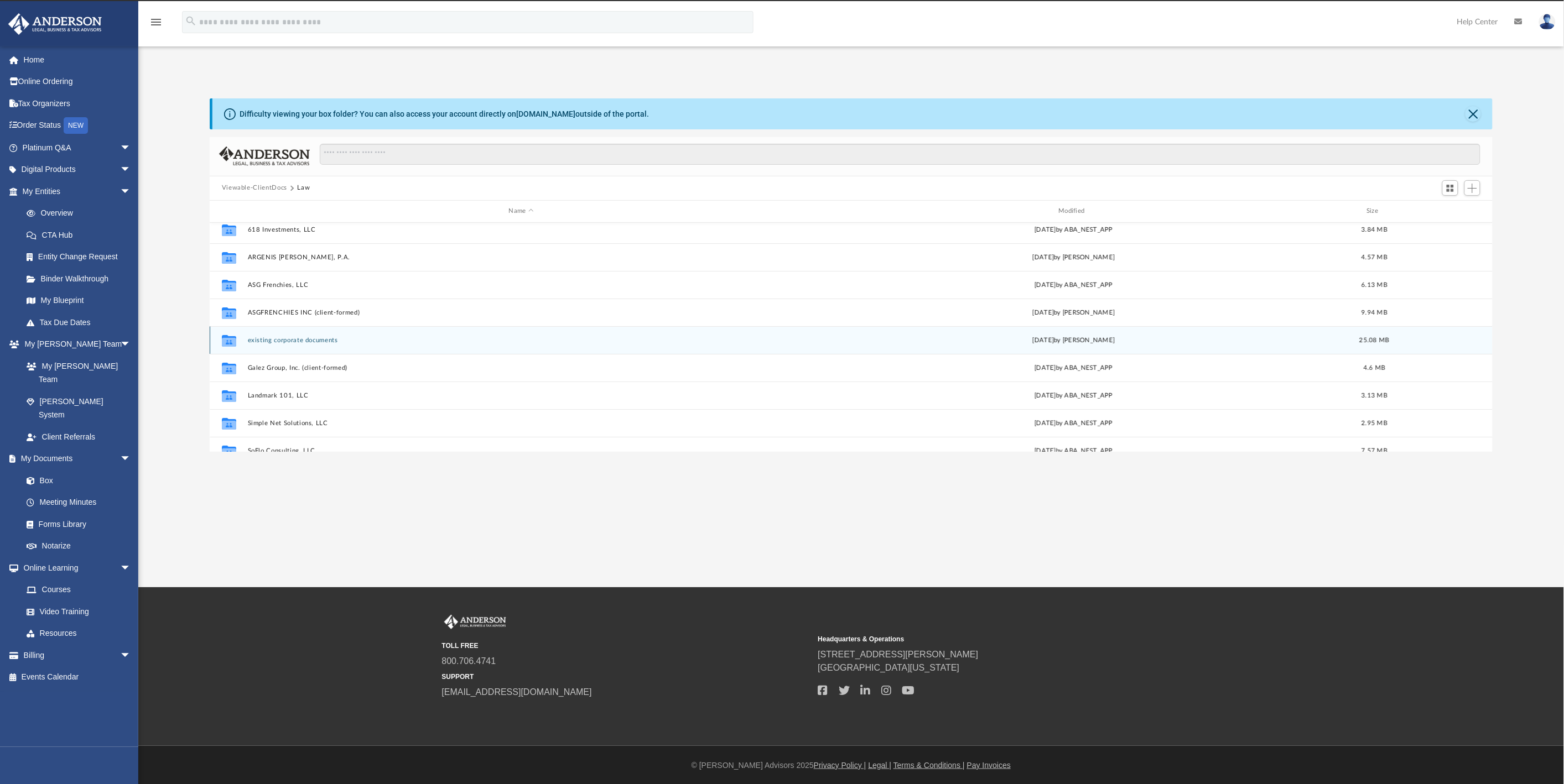
click at [277, 339] on button "existing corporate documents" at bounding box center [521, 340] width 548 height 7
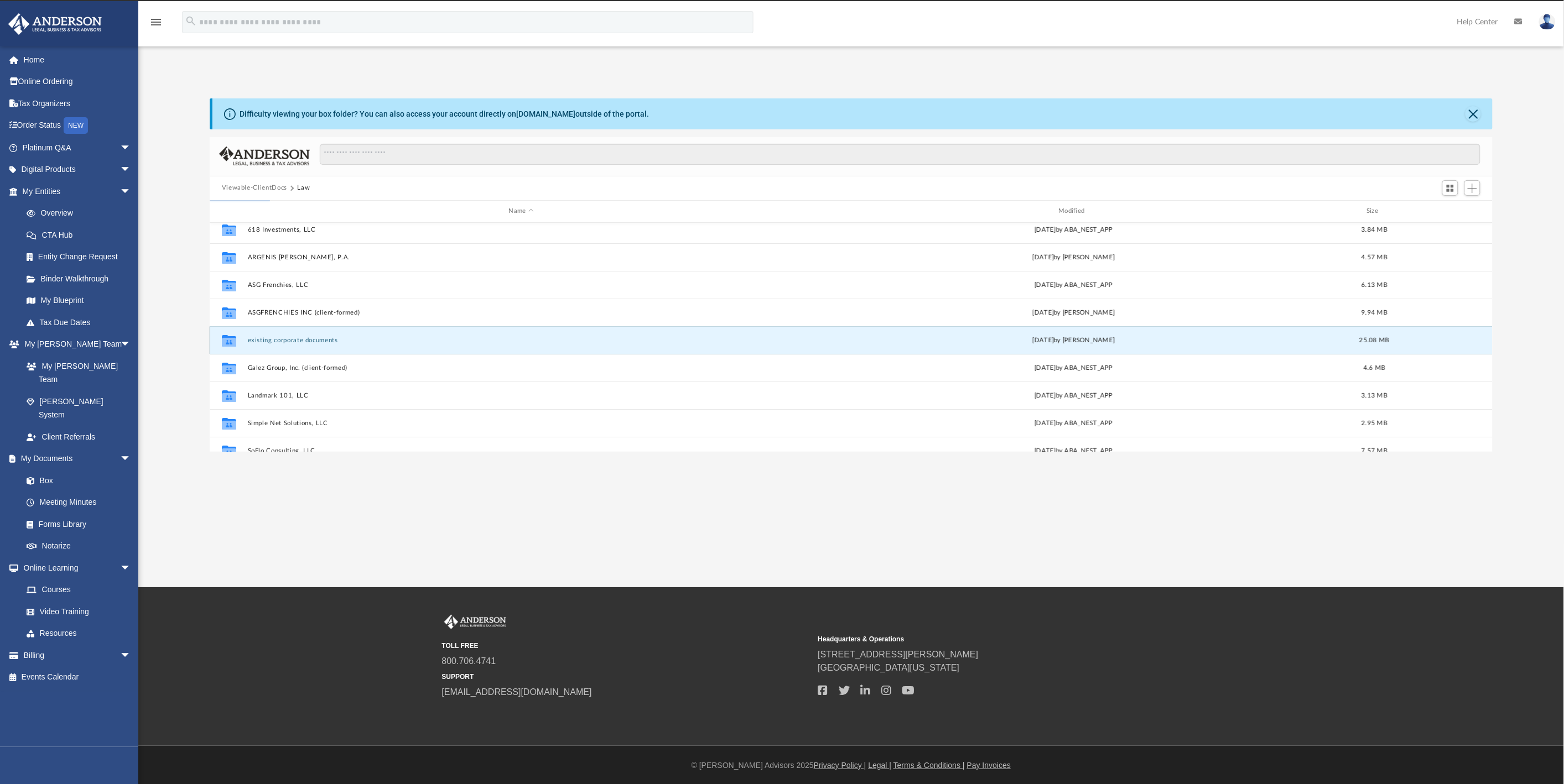
scroll to position [0, 0]
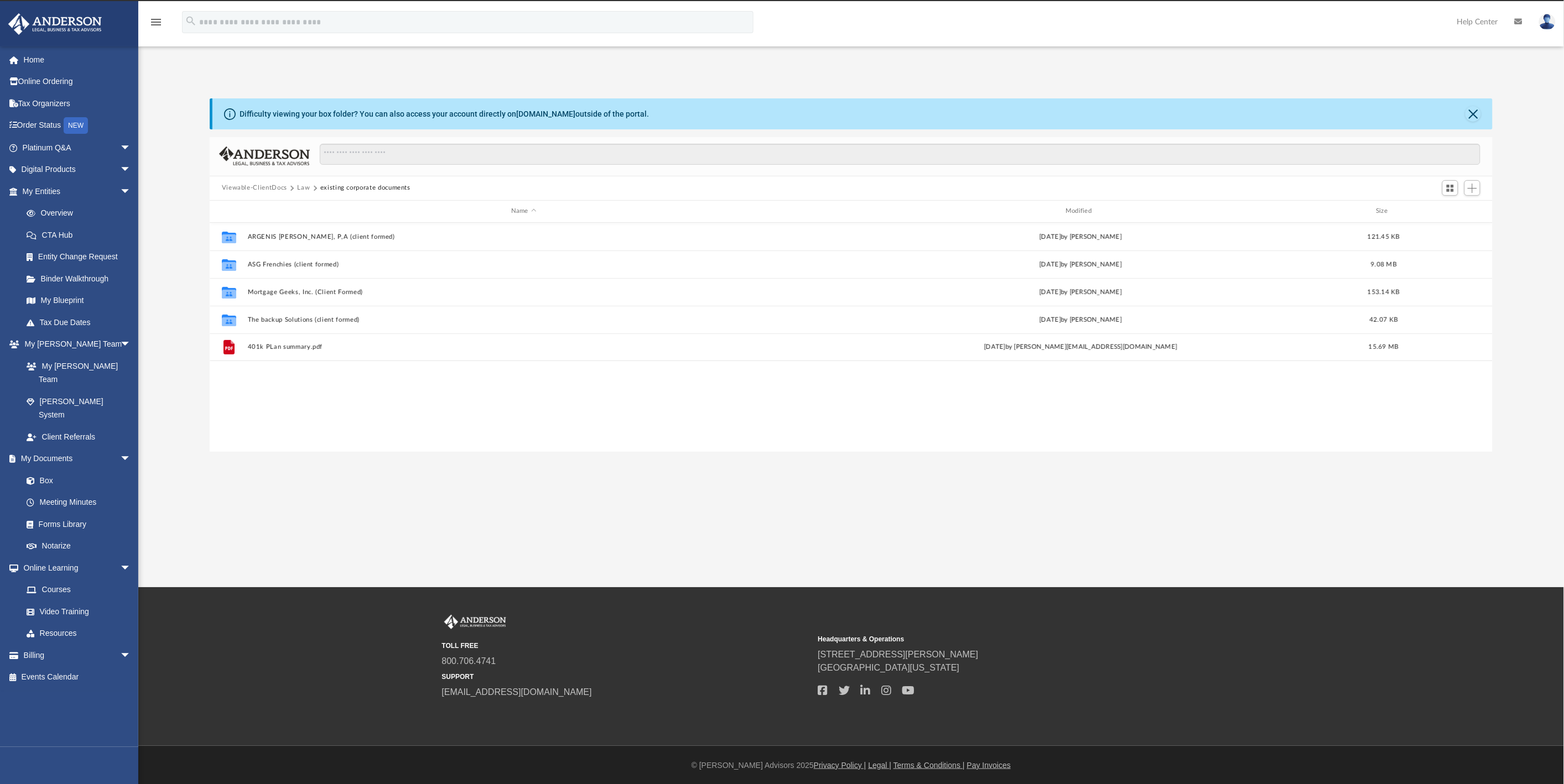
click at [297, 187] on button "Law" at bounding box center [303, 188] width 13 height 10
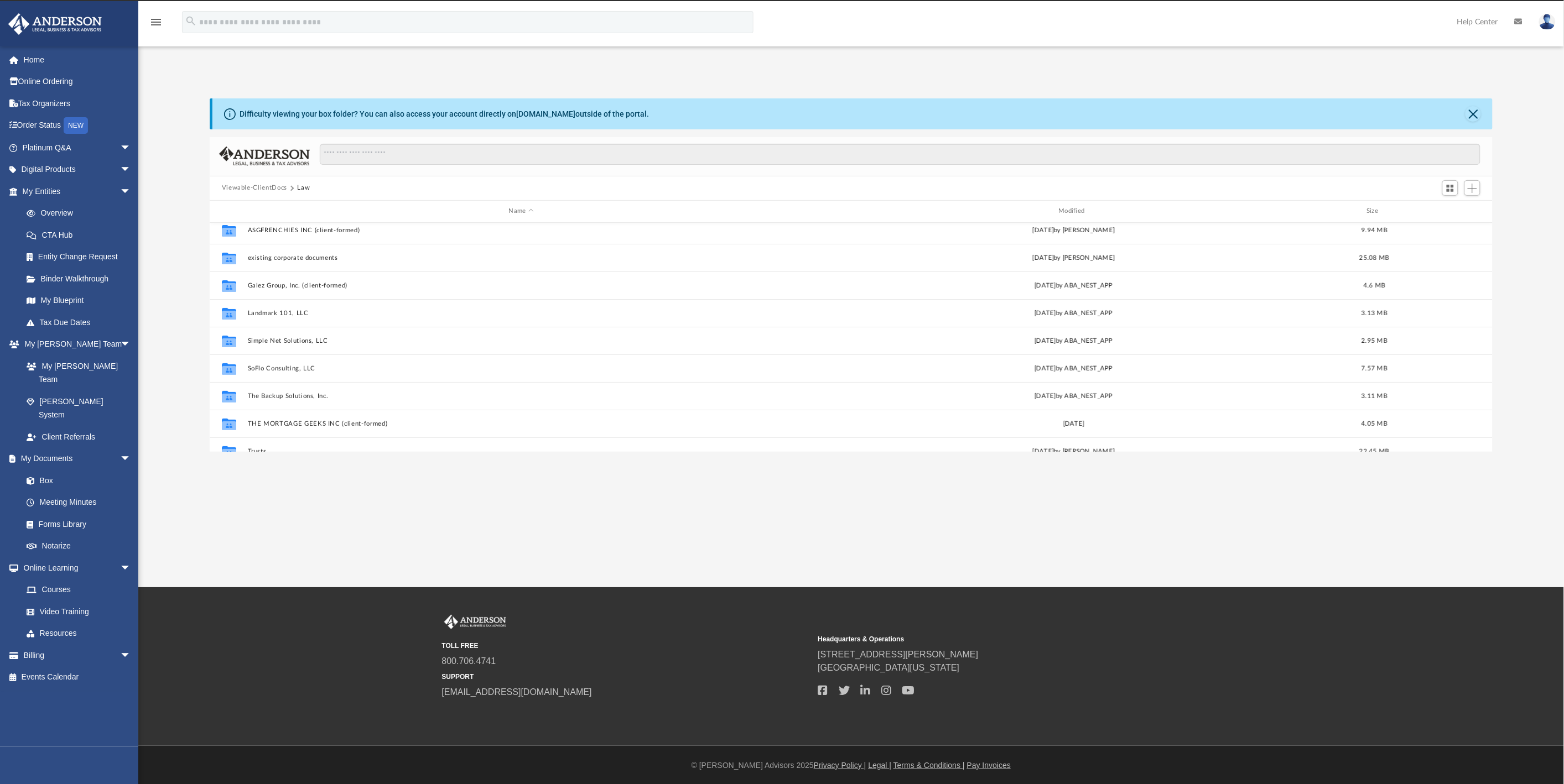
scroll to position [123, 0]
click at [248, 186] on button "Viewable-ClientDocs" at bounding box center [254, 188] width 66 height 10
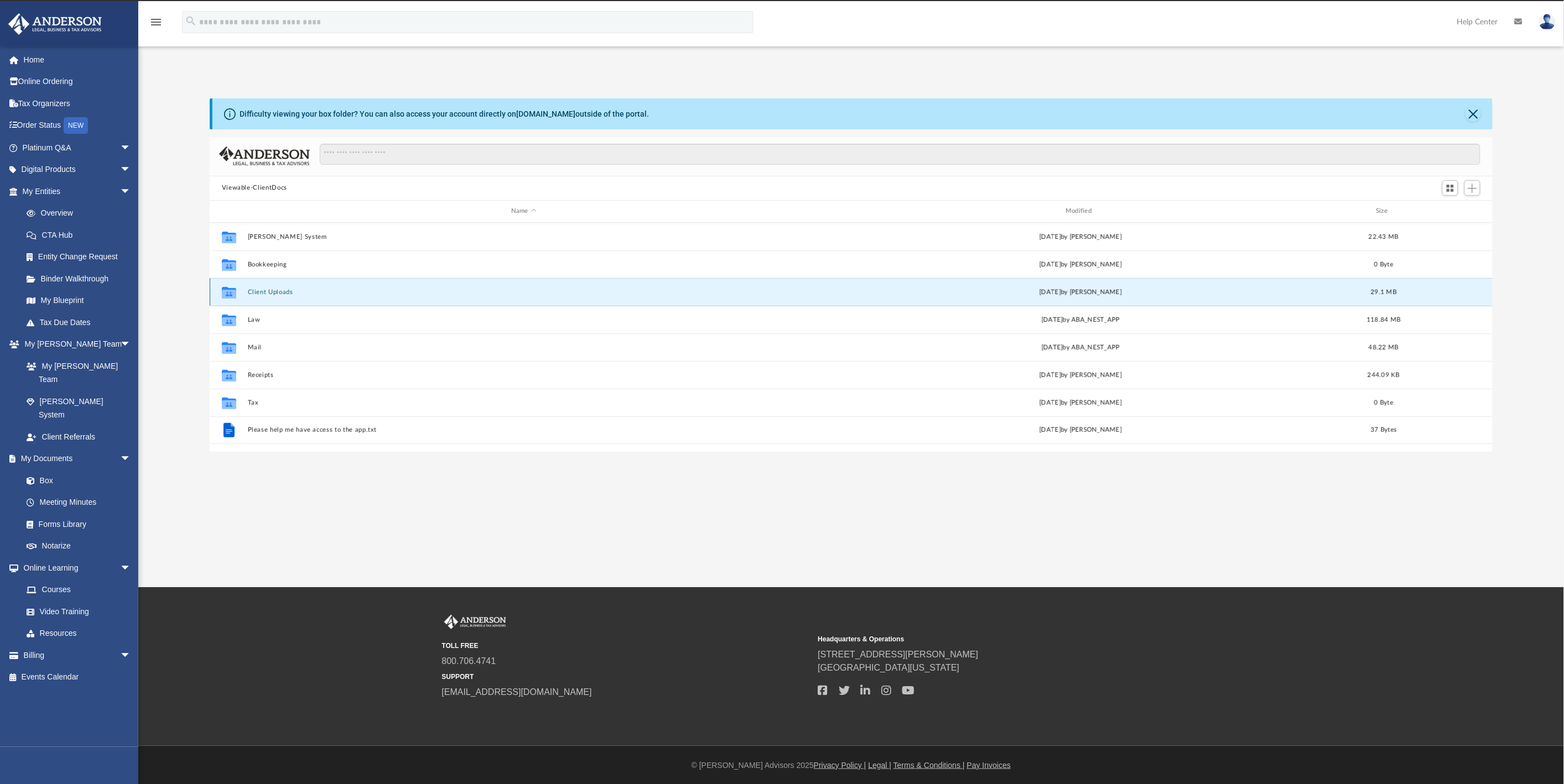
click at [275, 289] on button "Client Uploads" at bounding box center [523, 292] width 552 height 7
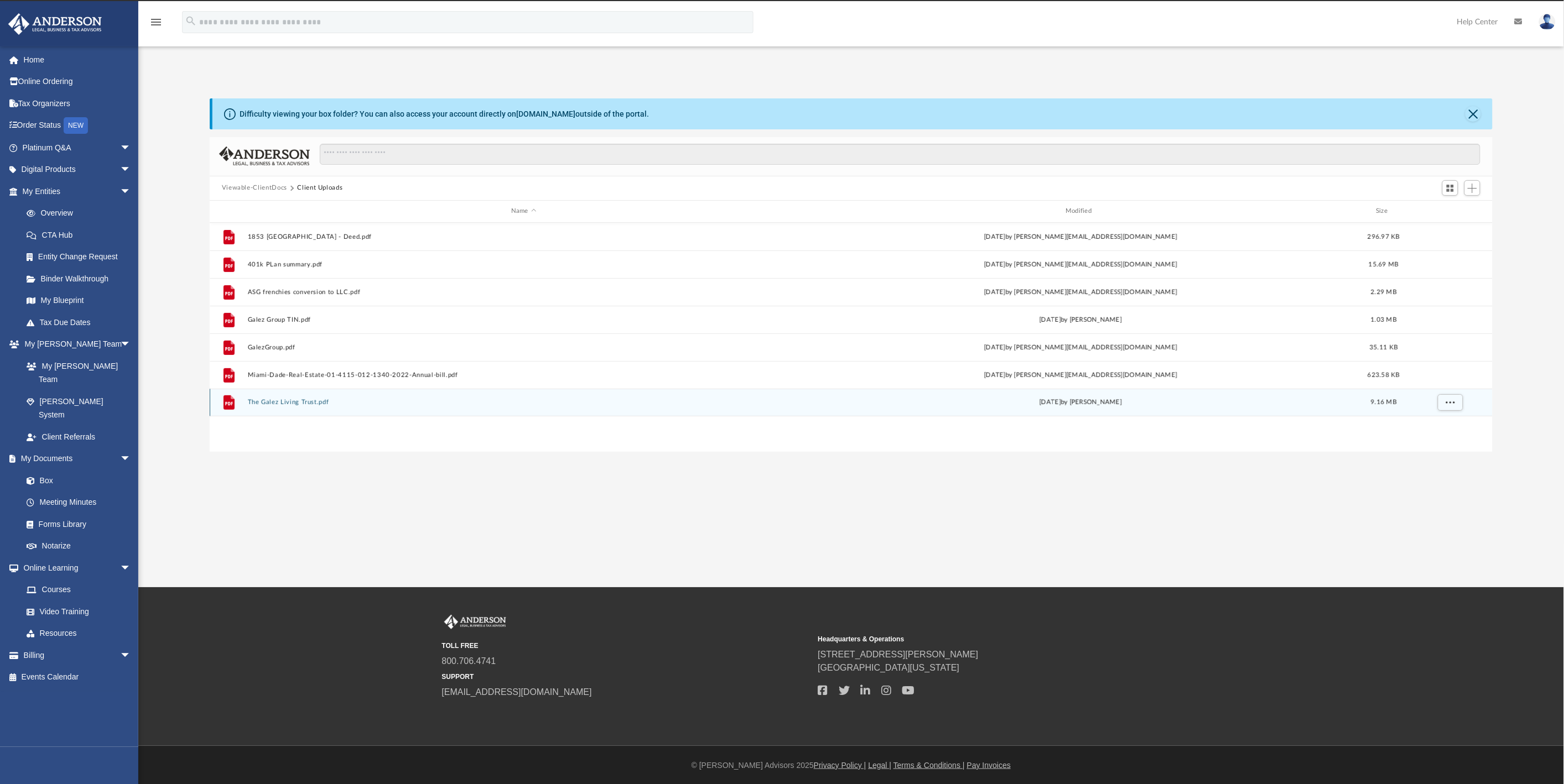
click at [274, 400] on button "The Galez Living Trust.pdf" at bounding box center [523, 402] width 552 height 7
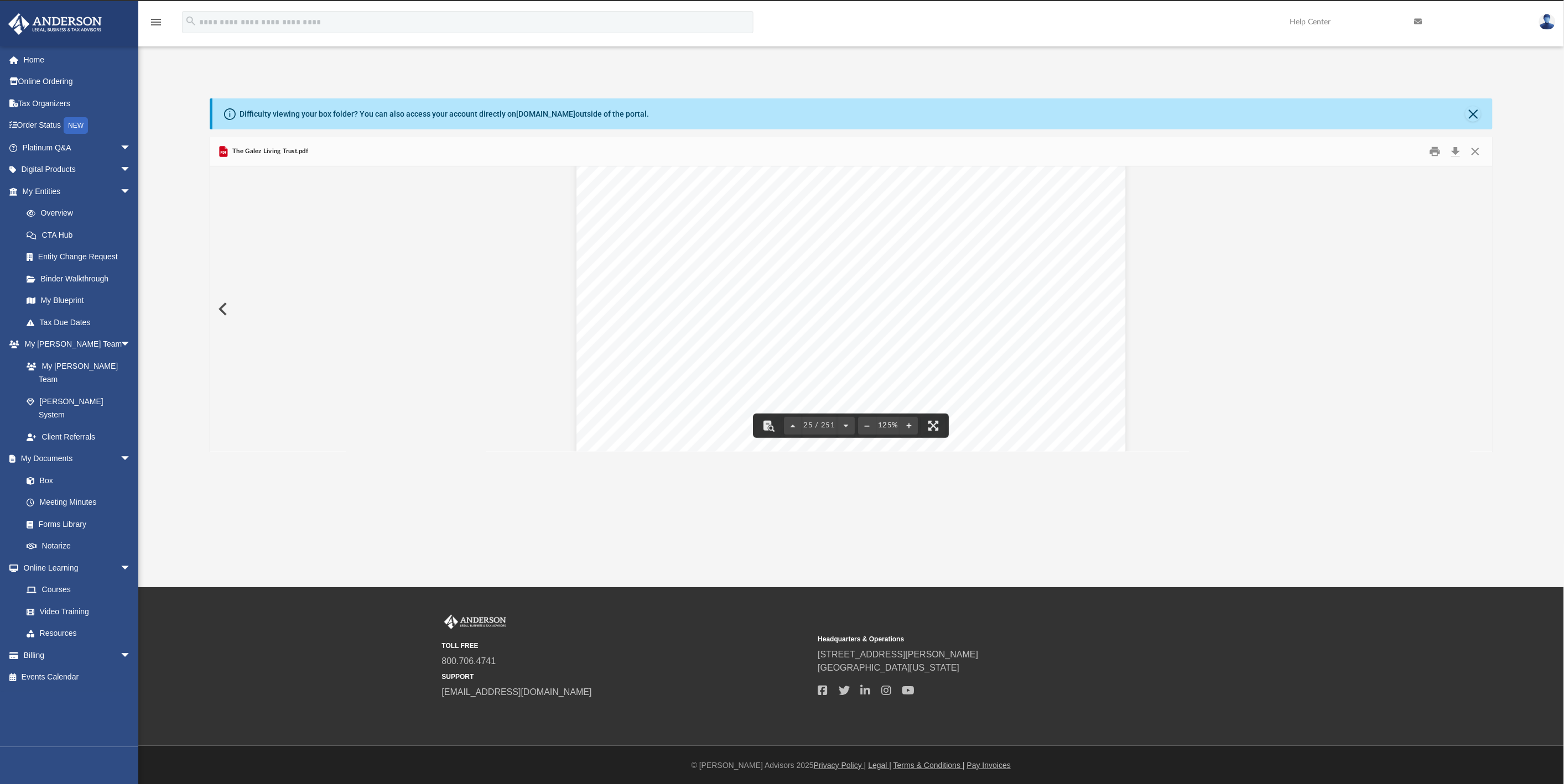
scroll to position [19291, 0]
click at [1480, 152] on button "Close" at bounding box center [1475, 151] width 20 height 17
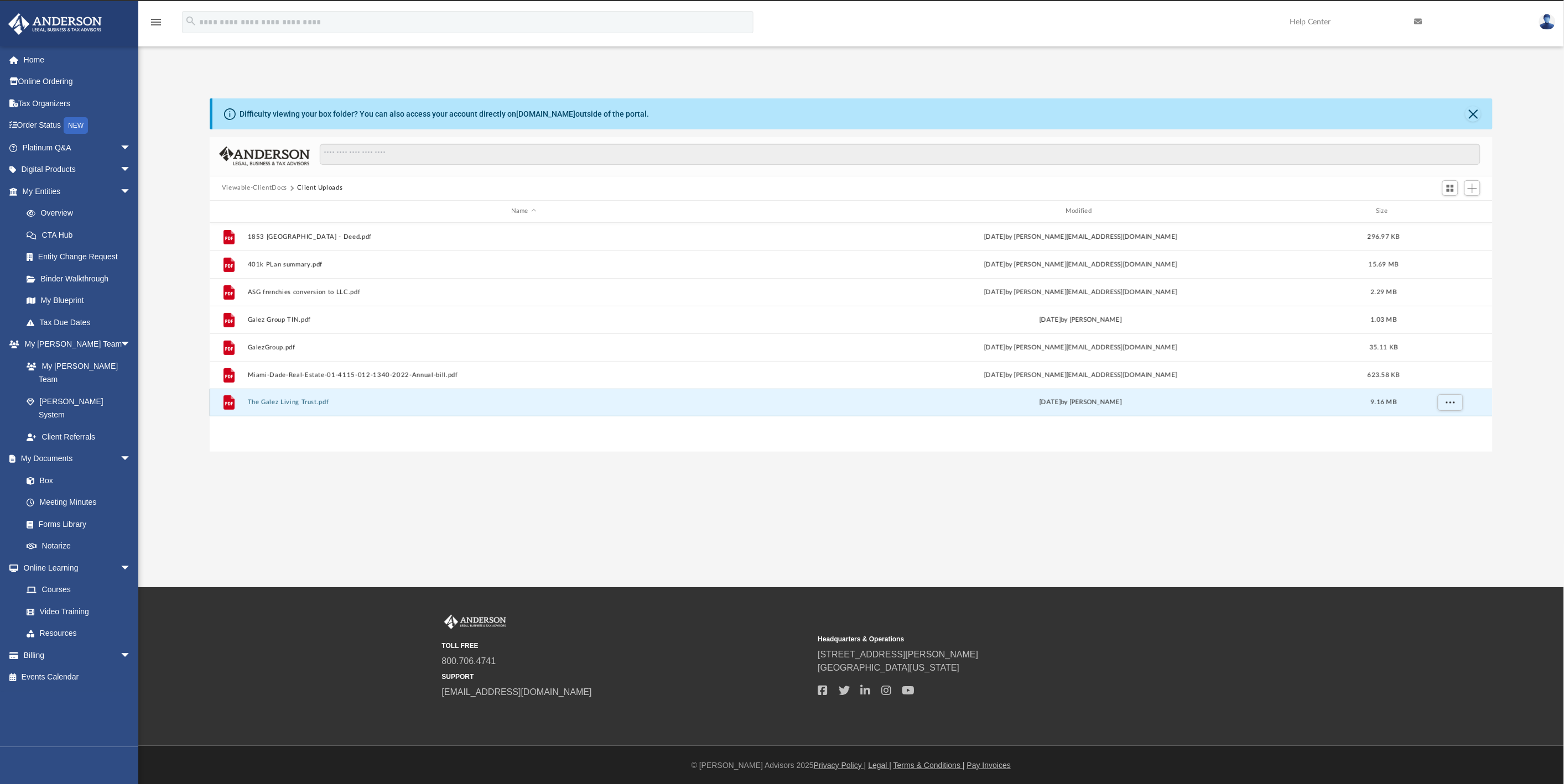
click at [274, 402] on button "The Galez Living Trust.pdf" at bounding box center [523, 402] width 552 height 7
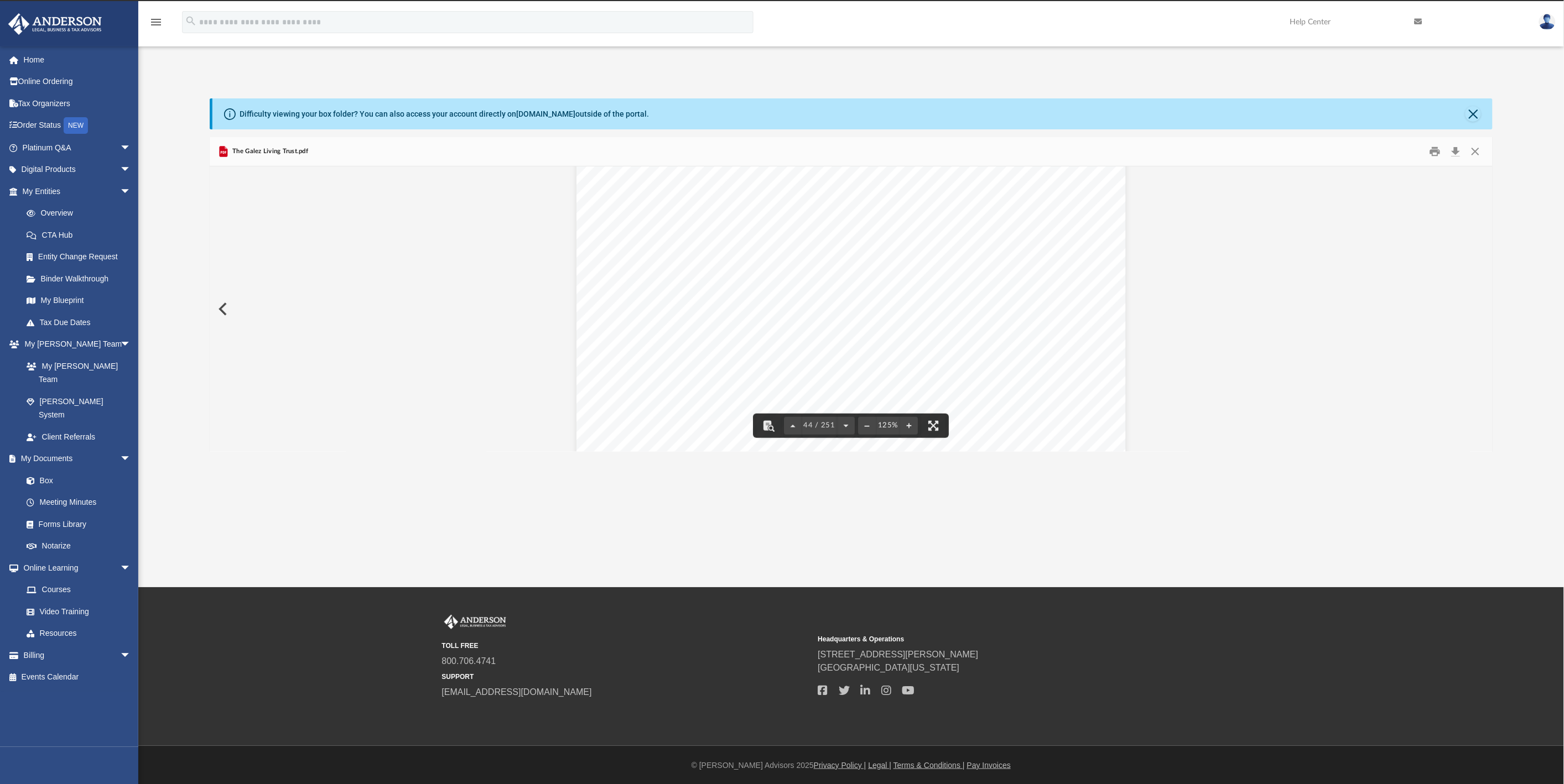
scroll to position [34378, 0]
